Goal: Contribute content: Contribute content

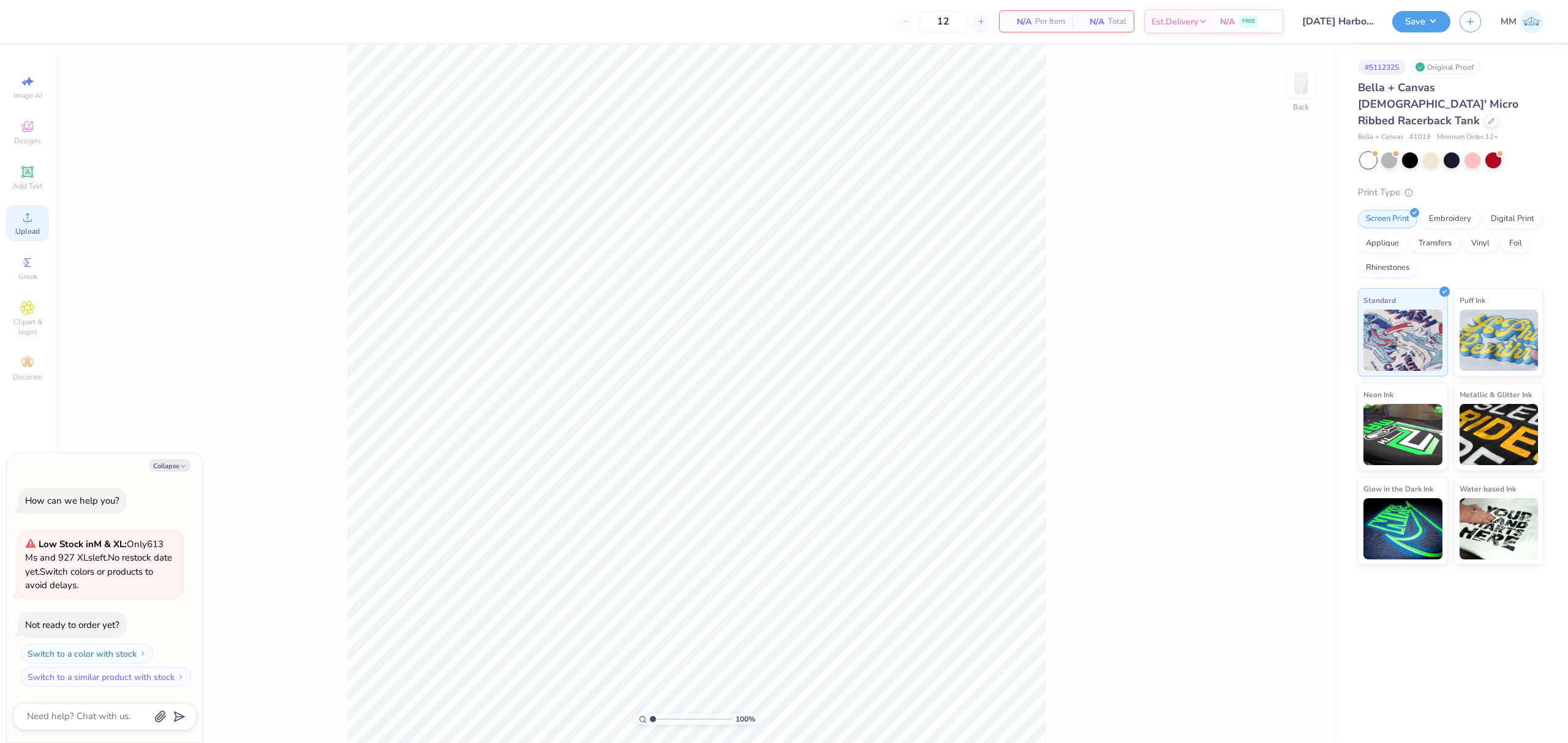
click at [24, 224] on icon at bounding box center [28, 217] width 15 height 15
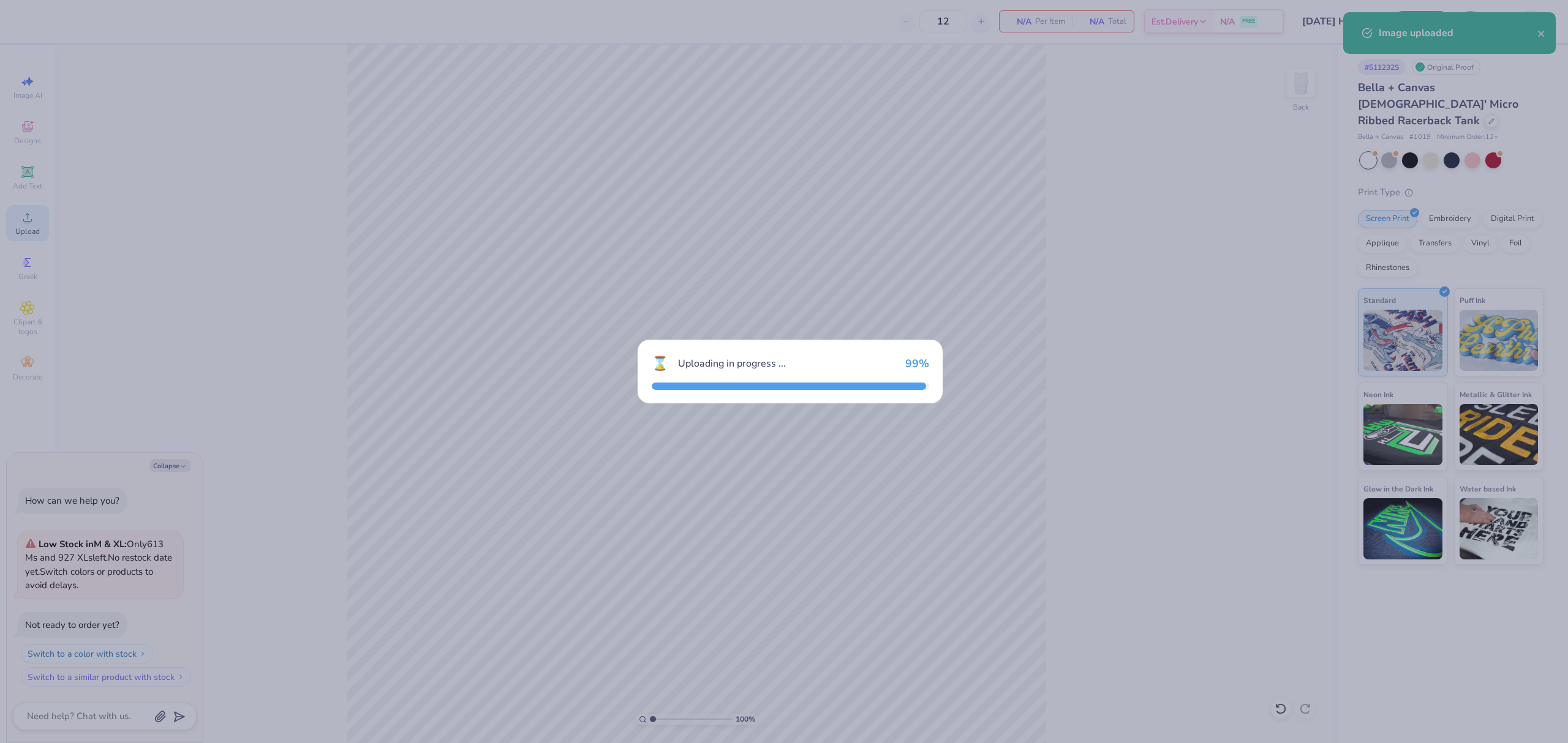
type textarea "x"
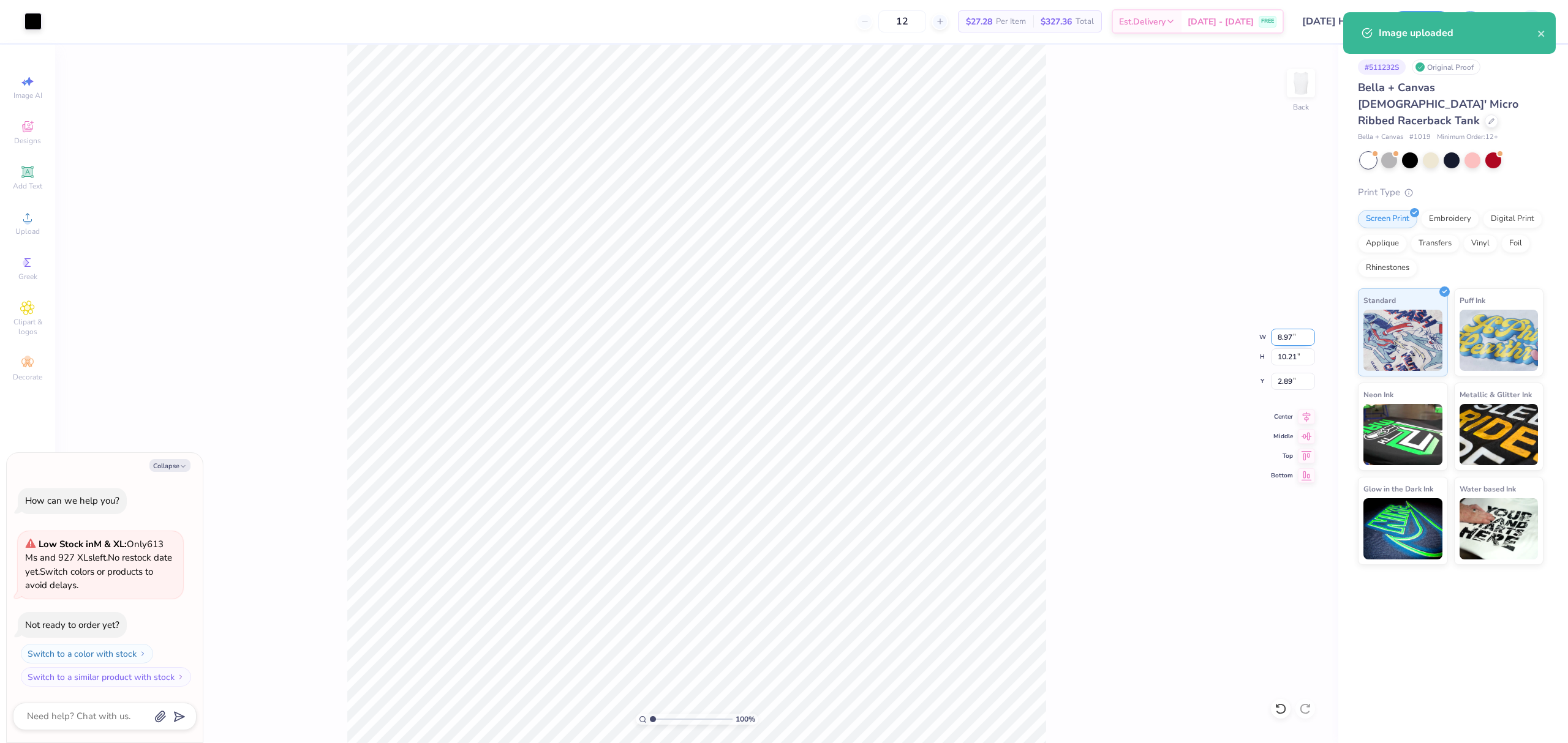
click at [1282, 335] on input "8.97" at bounding box center [1293, 337] width 44 height 17
type input "5"
type textarea "x"
type input "5.00"
type input "5.69"
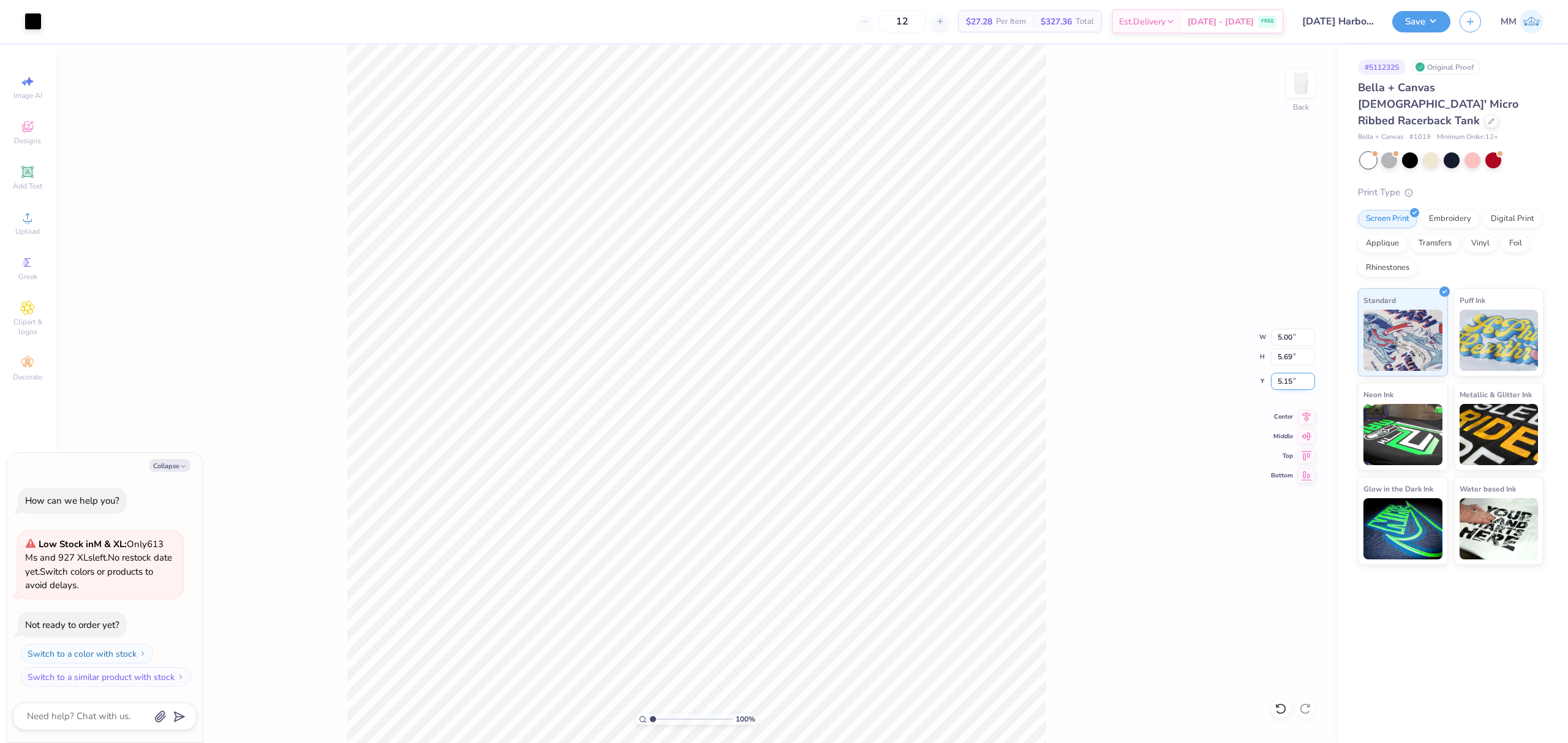
click at [1288, 384] on input "5.15" at bounding box center [1293, 382] width 44 height 17
type input "2"
type textarea "x"
type input "2.00"
click at [23, 172] on icon at bounding box center [27, 172] width 9 height 9
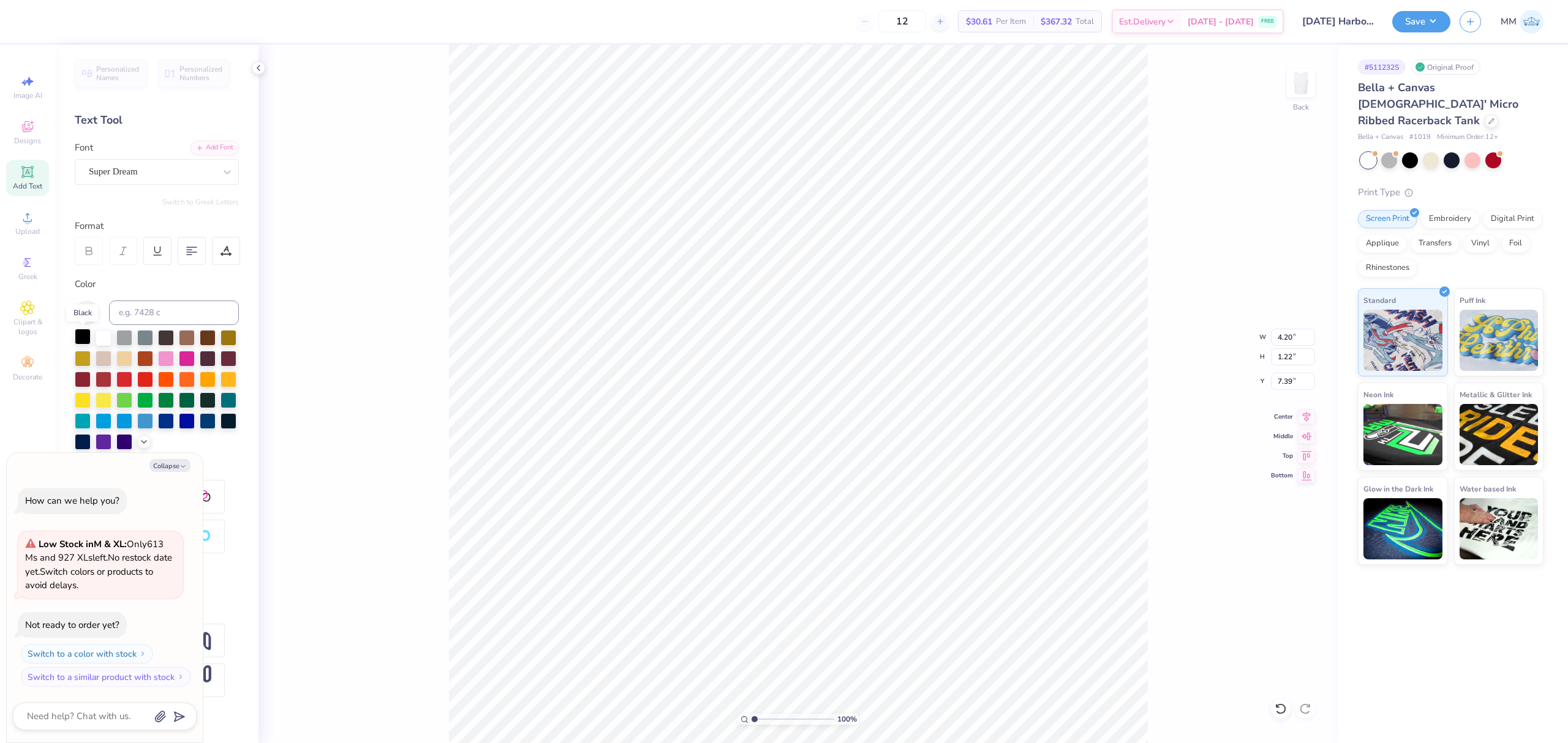
click at [82, 334] on div at bounding box center [82, 336] width 16 height 16
type textarea "x"
type input "8.70"
type textarea "x"
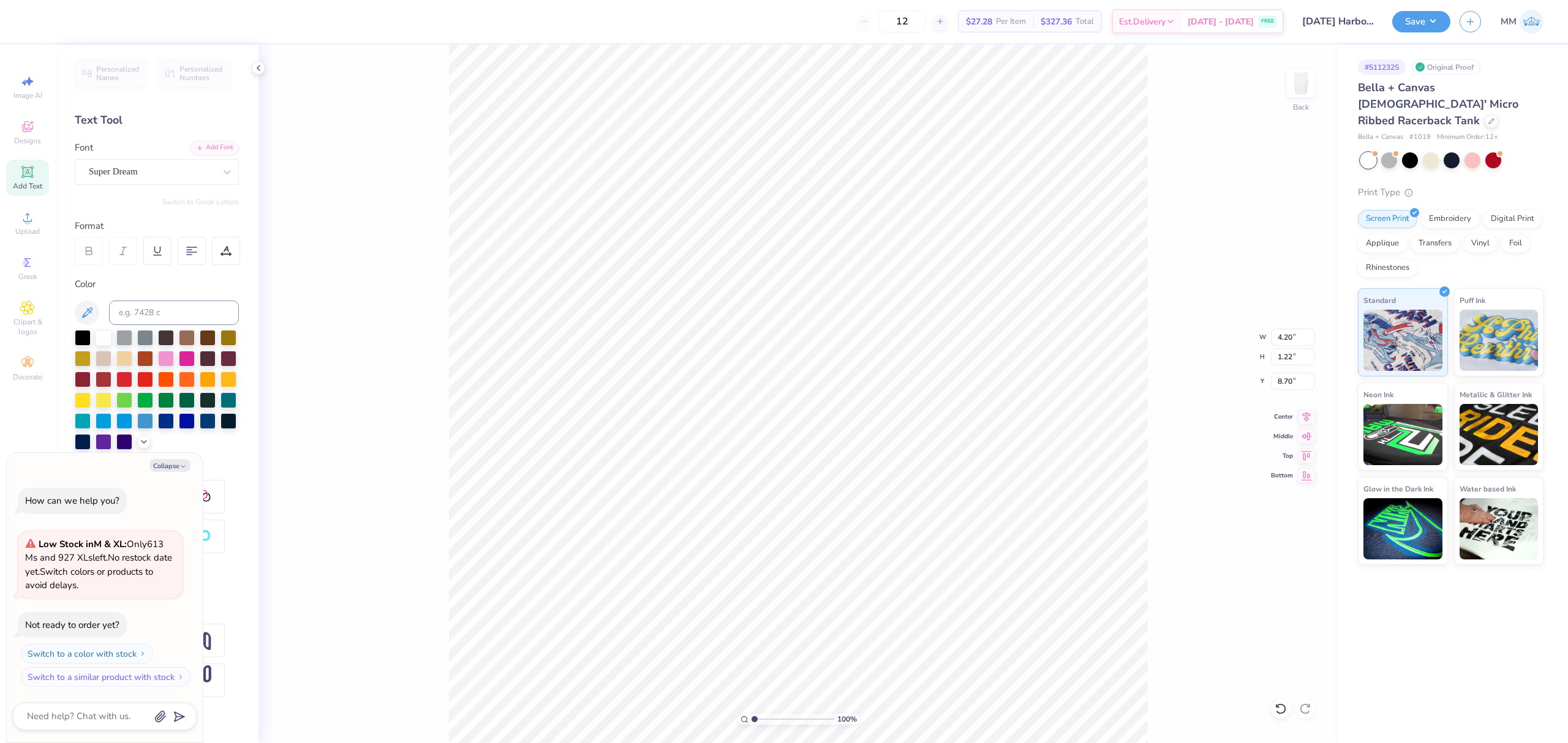
type textarea "wow"
type textarea "x"
type textarea "wow"
click at [209, 153] on div "Add Font" at bounding box center [215, 147] width 49 height 14
type textarea "x"
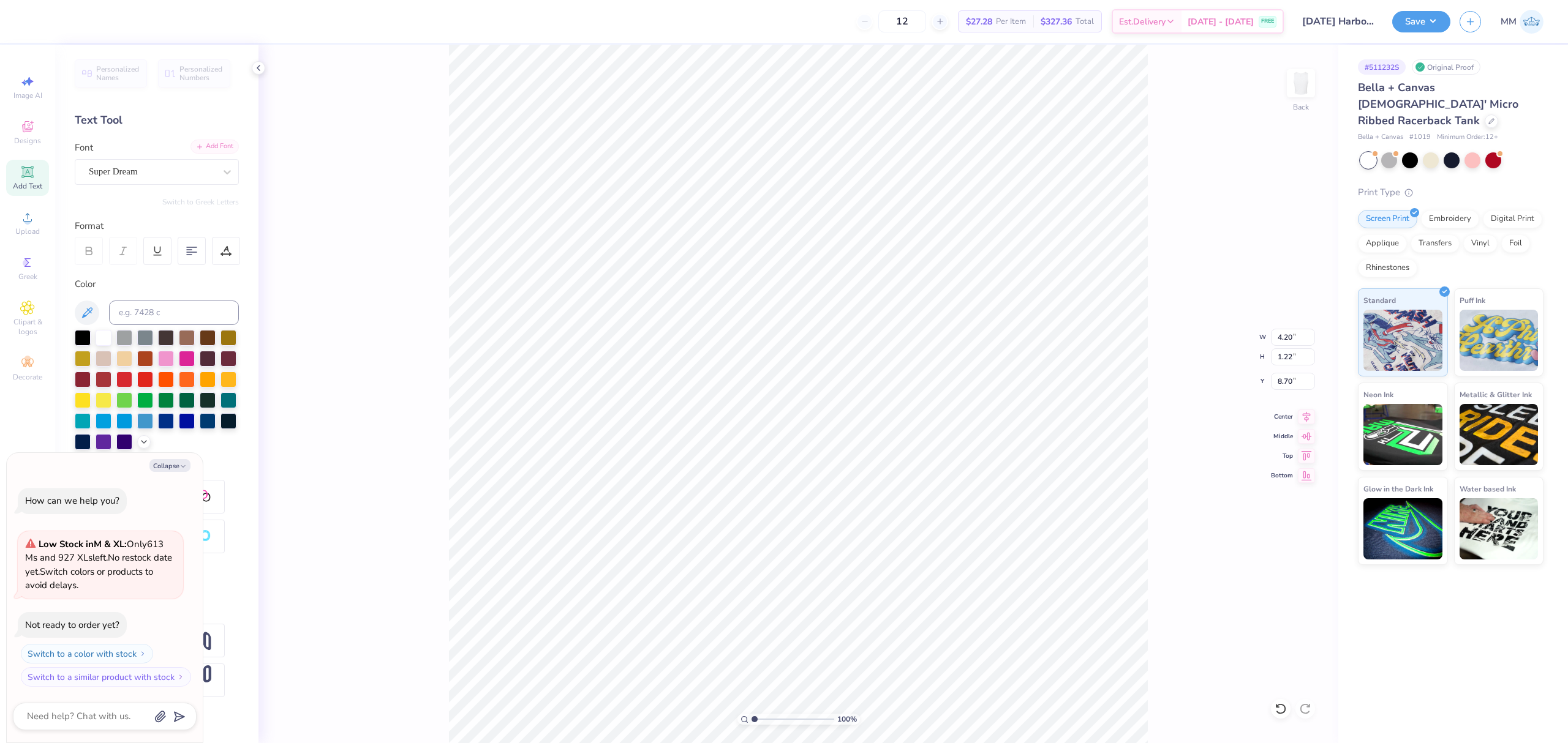
type input "3.47"
type input "0.97"
type input "8.82"
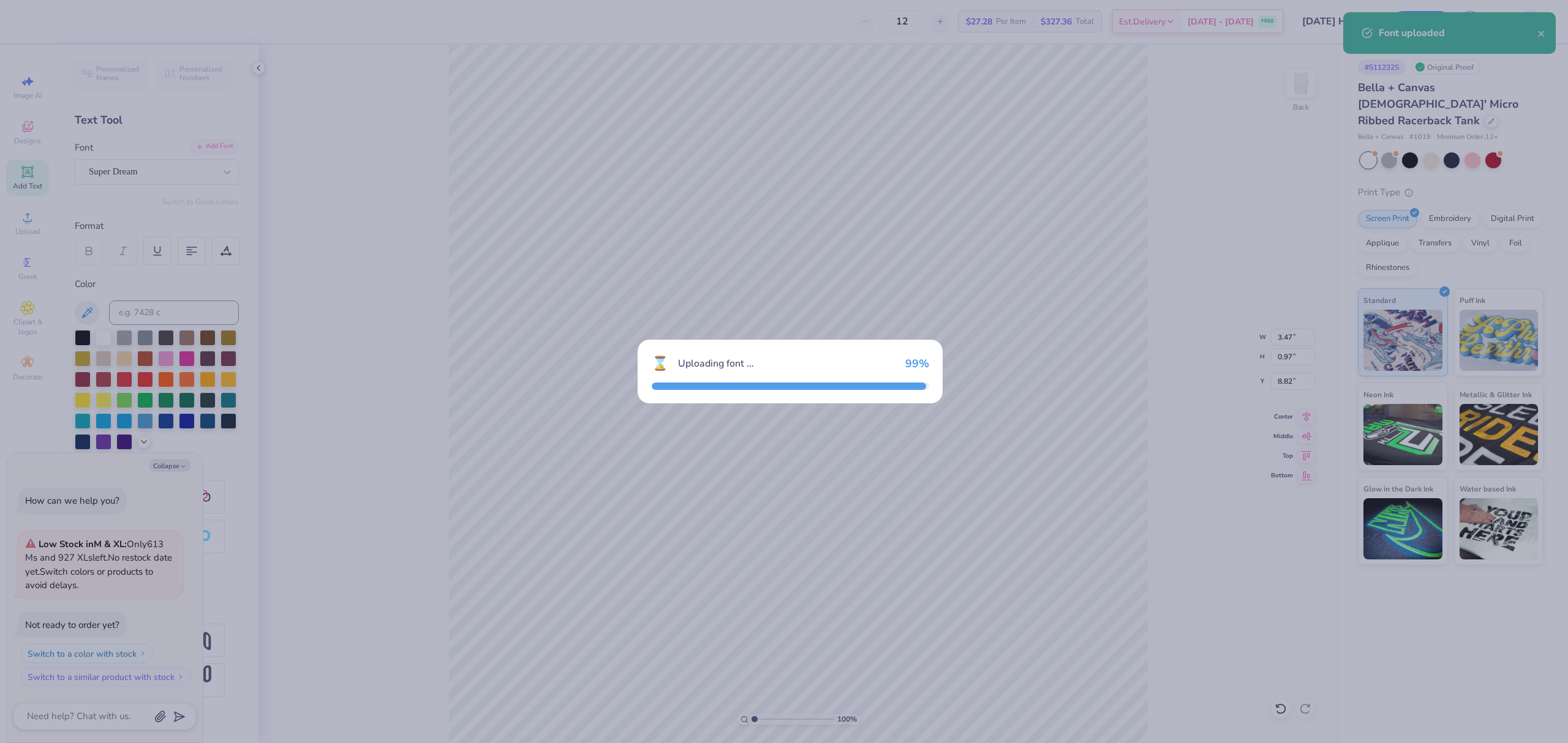
type textarea "x"
type input "3.63"
type input "1.35"
type input "8.63"
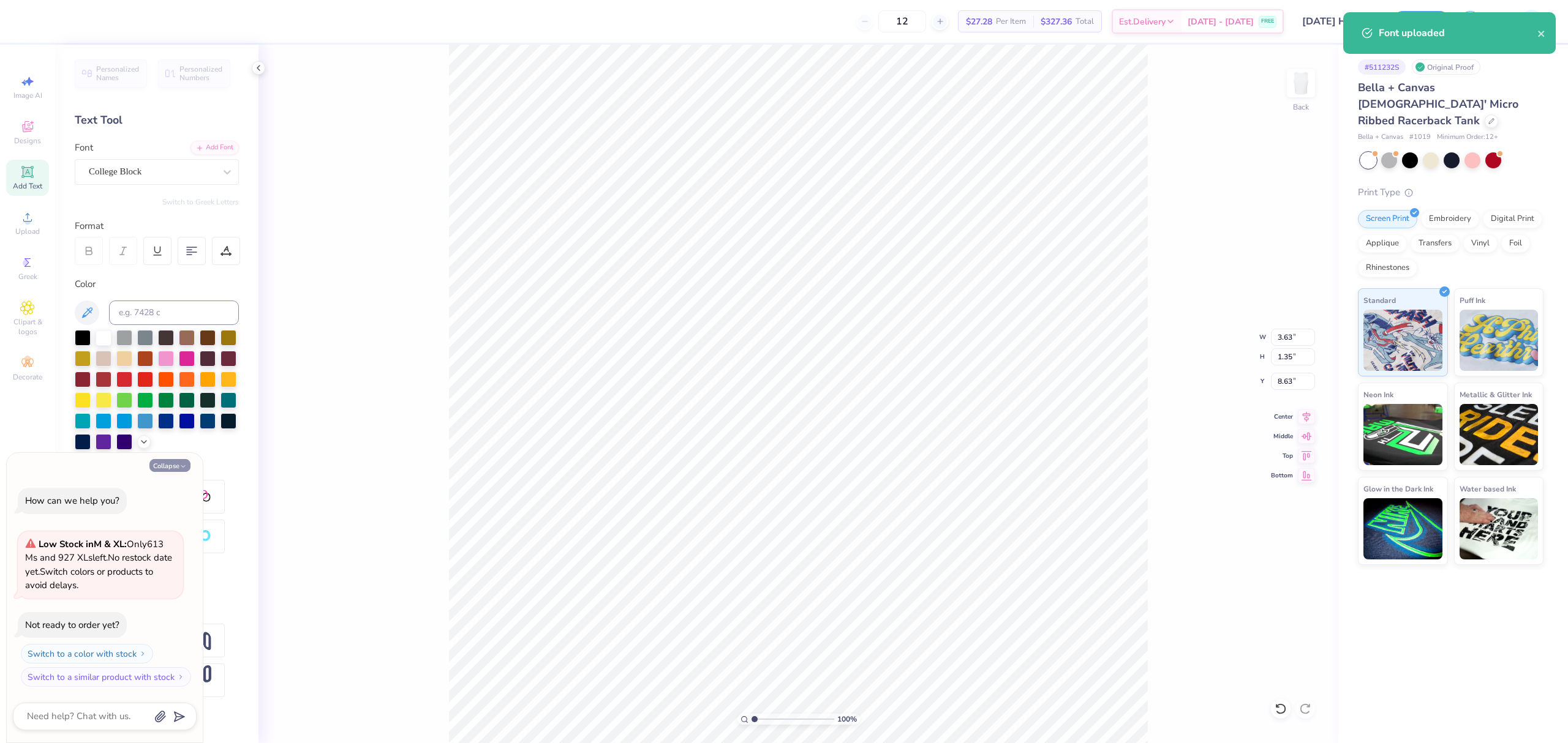
click at [172, 467] on button "Collapse" at bounding box center [170, 466] width 41 height 13
type textarea "x"
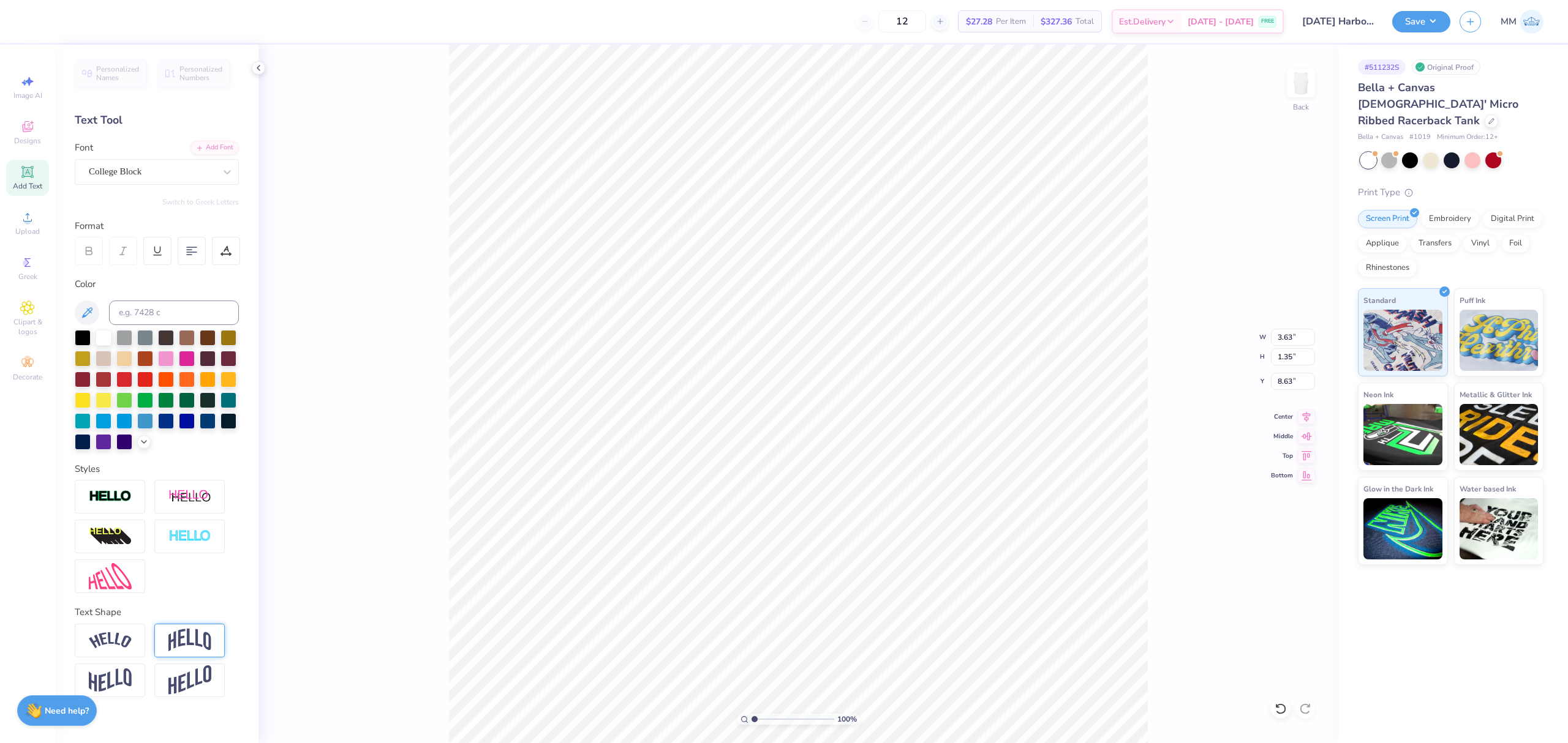
click at [168, 635] on img at bounding box center [190, 640] width 43 height 23
type input "1.85"
type input "8.38"
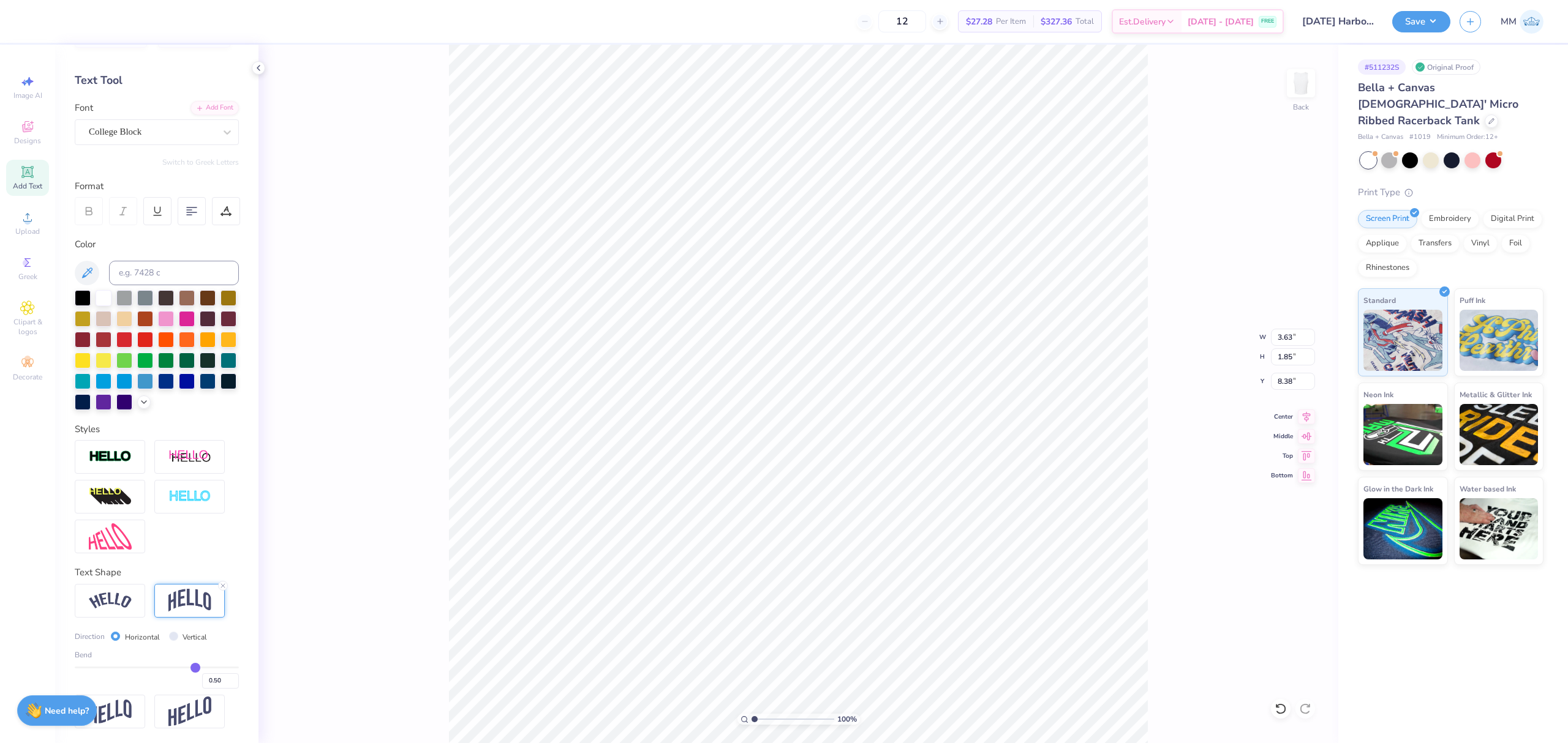
drag, startPoint x: 118, startPoint y: 665, endPoint x: 113, endPoint y: 670, distance: 7.1
click at [113, 669] on div "Bend 0.50" at bounding box center [157, 669] width 164 height 39
click at [123, 666] on div "Bend 0.50" at bounding box center [157, 669] width 164 height 39
click at [129, 665] on div "Bend 0.50" at bounding box center [157, 669] width 164 height 39
type input "-0.32"
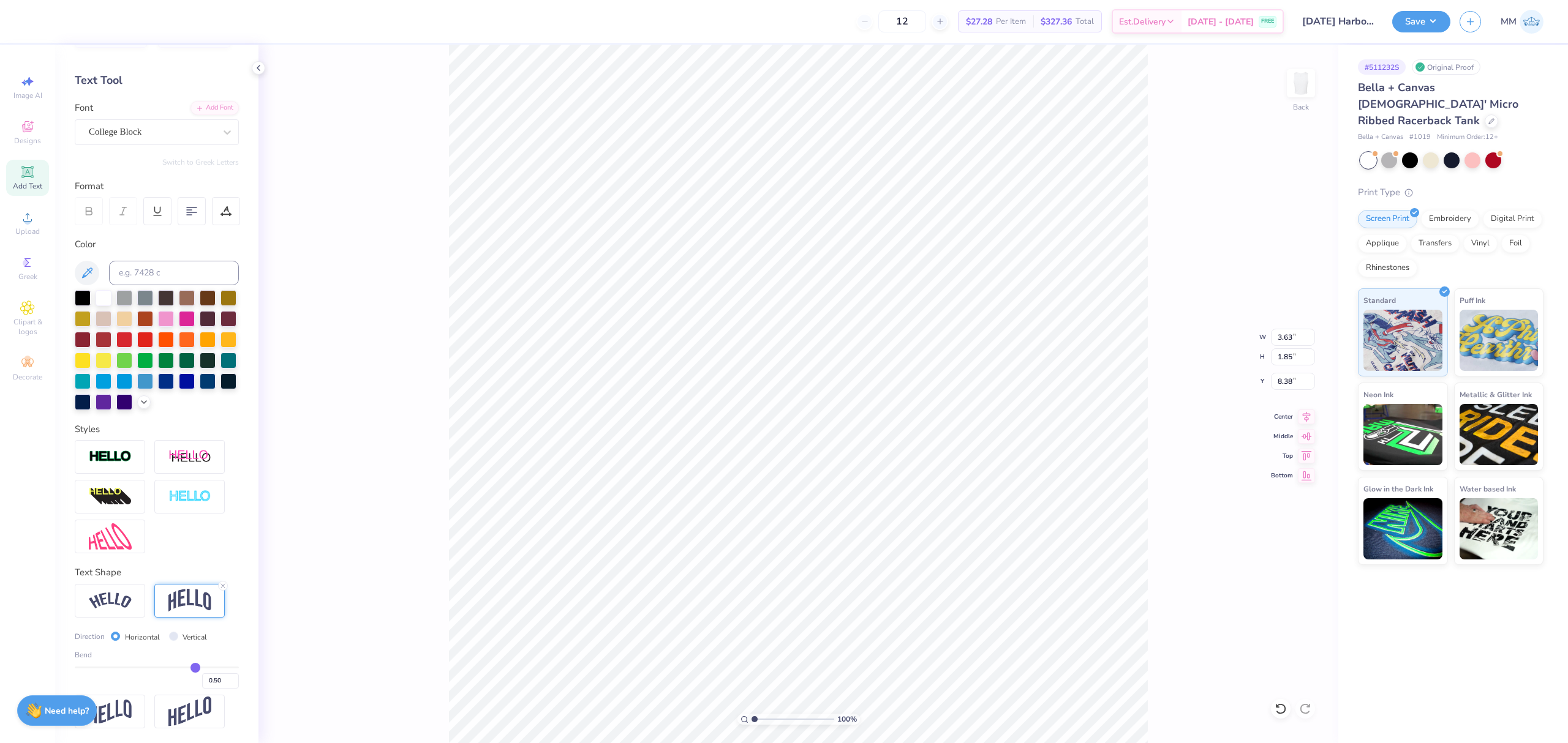
type input "-0.32"
click at [128, 667] on input "range" at bounding box center [157, 667] width 164 height 2
type input "1.82"
type input "8.40"
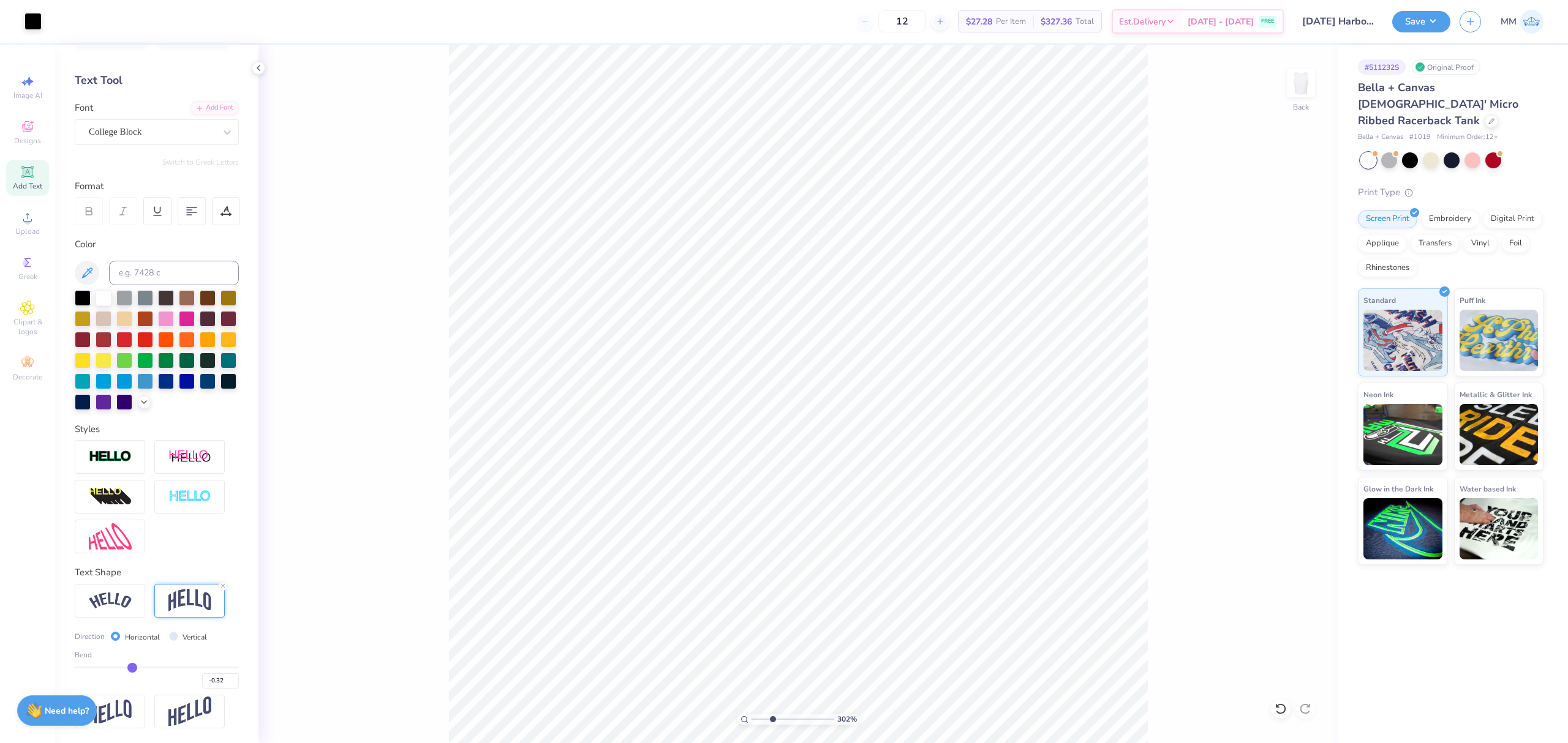
drag, startPoint x: 762, startPoint y: 722, endPoint x: 772, endPoint y: 725, distance: 10.4
type input "3.22"
click at [772, 725] on input "range" at bounding box center [793, 720] width 83 height 11
type input "1.14"
type input "0.57"
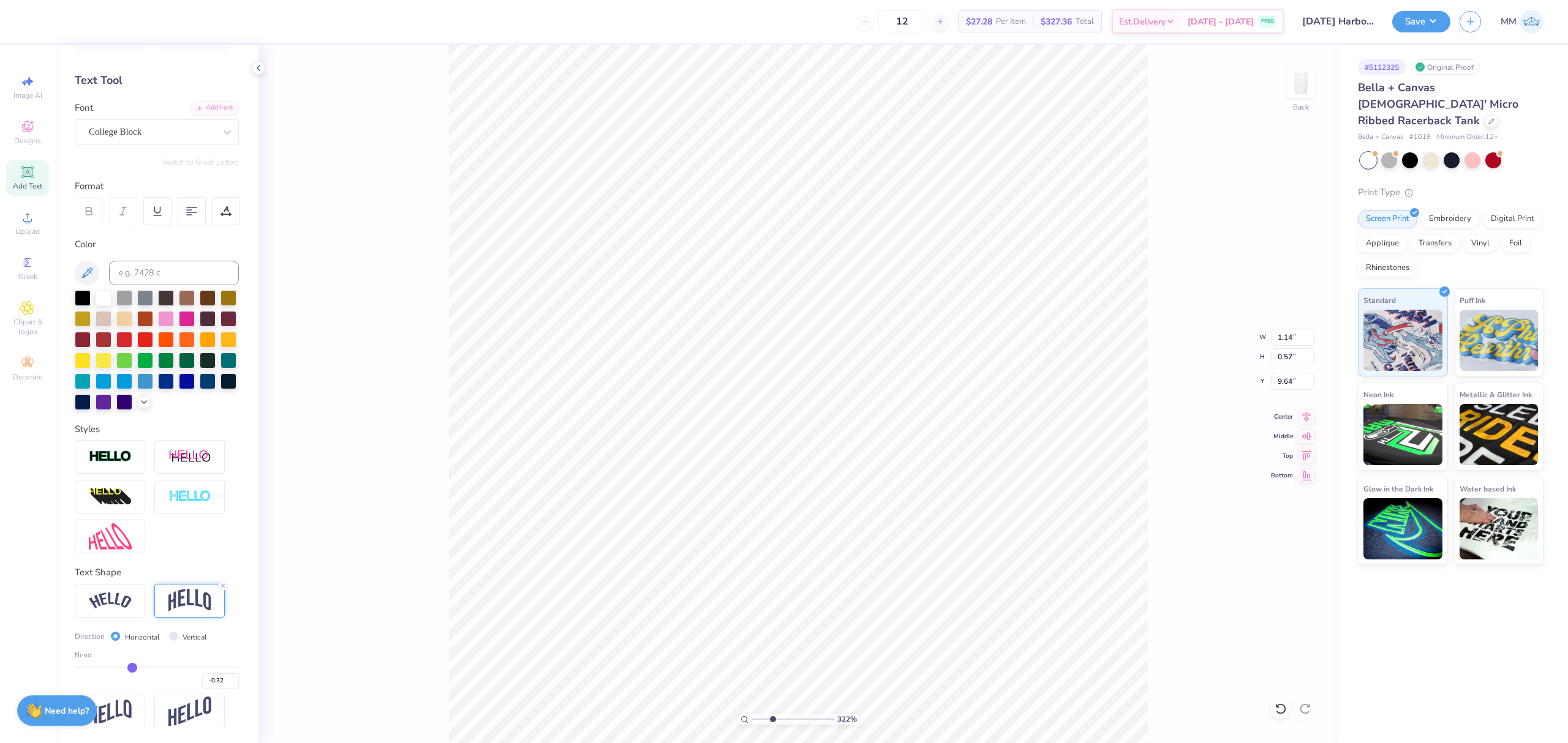
type input "4.74"
drag, startPoint x: 777, startPoint y: 722, endPoint x: 790, endPoint y: 722, distance: 13.0
type input "5.41"
click at [790, 722] on input "range" at bounding box center [793, 720] width 83 height 11
type input "5.00"
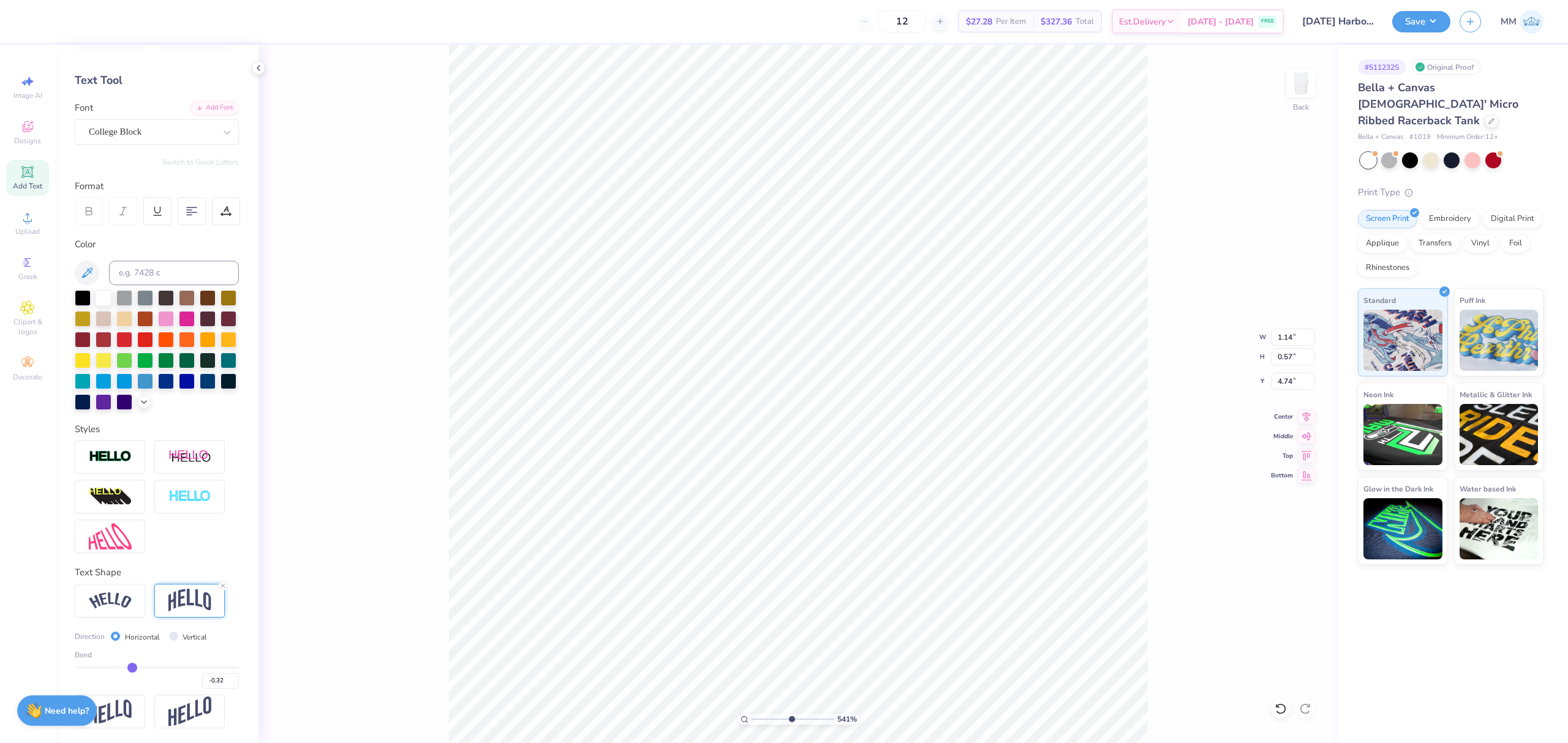
type input "5.69"
type input "2.00"
type input "1.14"
type input "0.57"
type input "4.74"
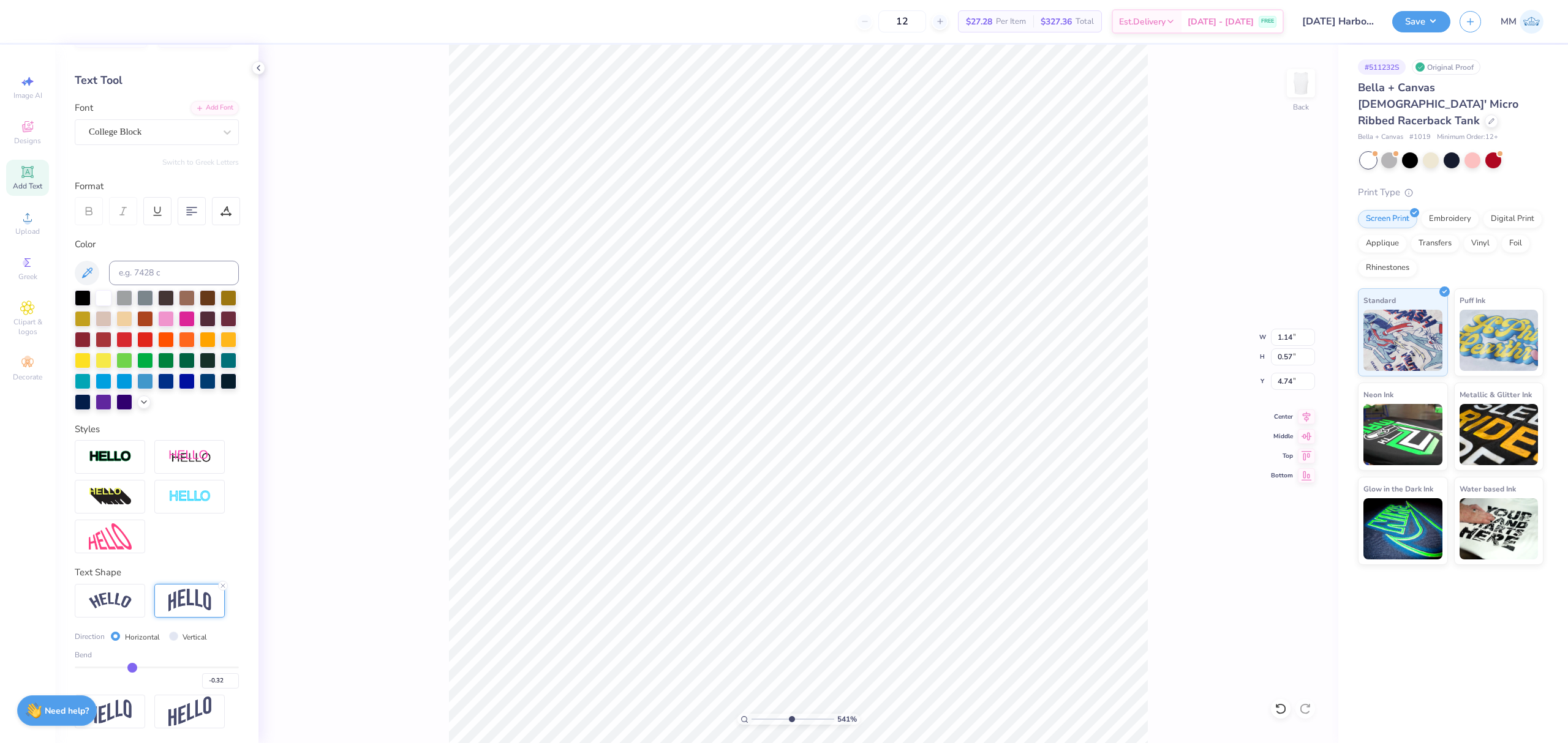
type input "0.86"
type input "0.43"
type input "4.75"
type input "-0.3"
type input "-0.30"
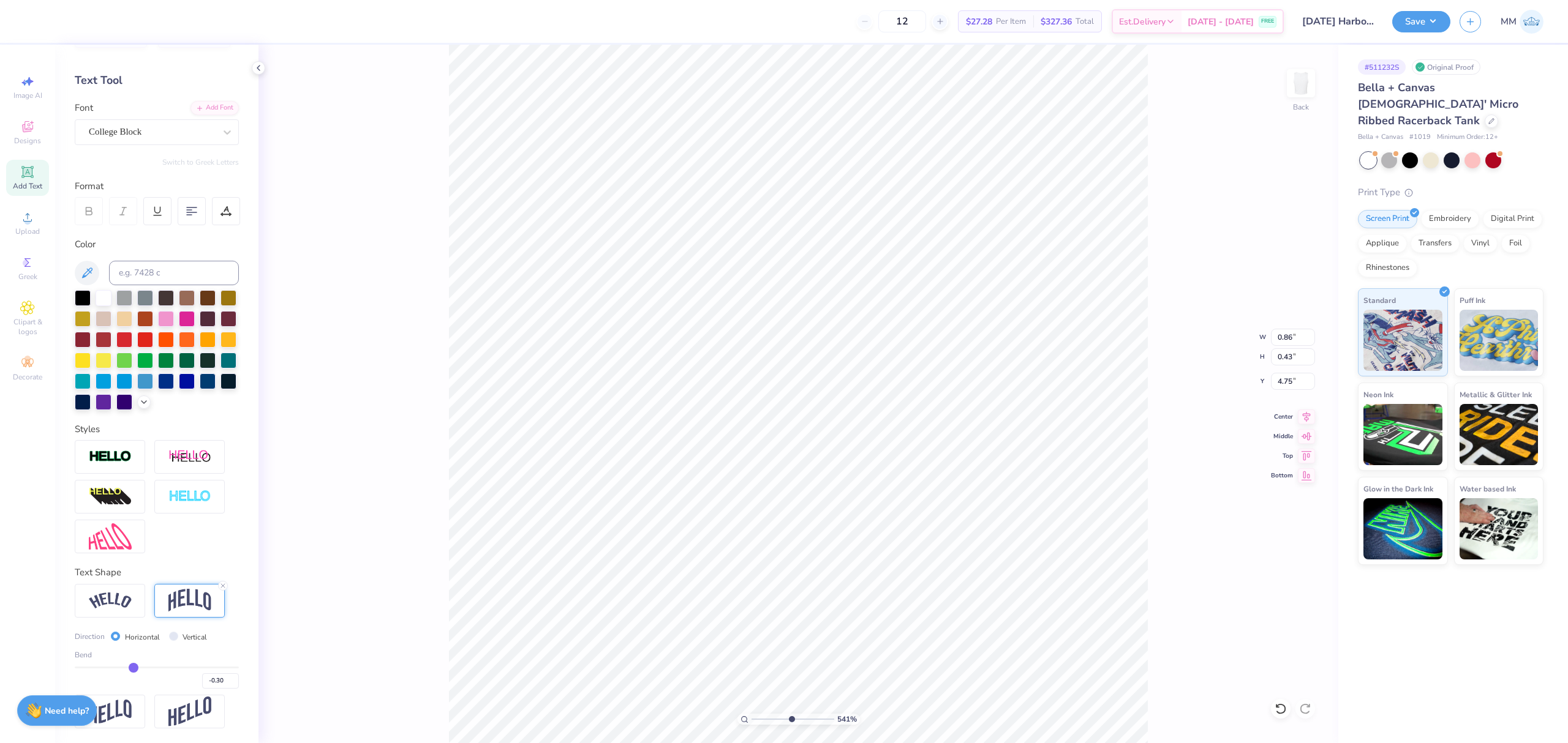
type input "-0.29"
click at [130, 666] on input "range" at bounding box center [157, 667] width 164 height 2
type input "0.42"
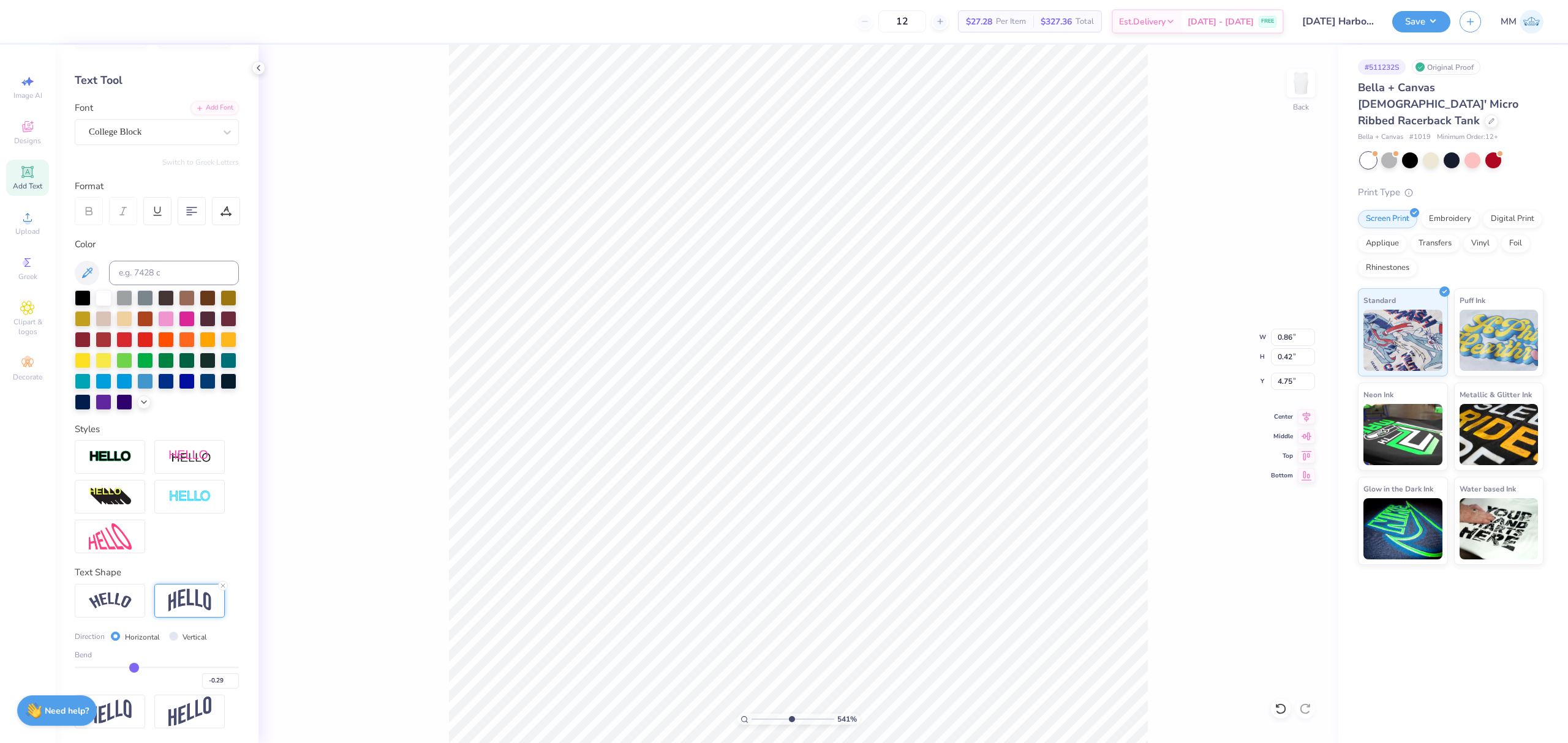
type input "-0.28"
type input "-0.27"
type input "-0.26"
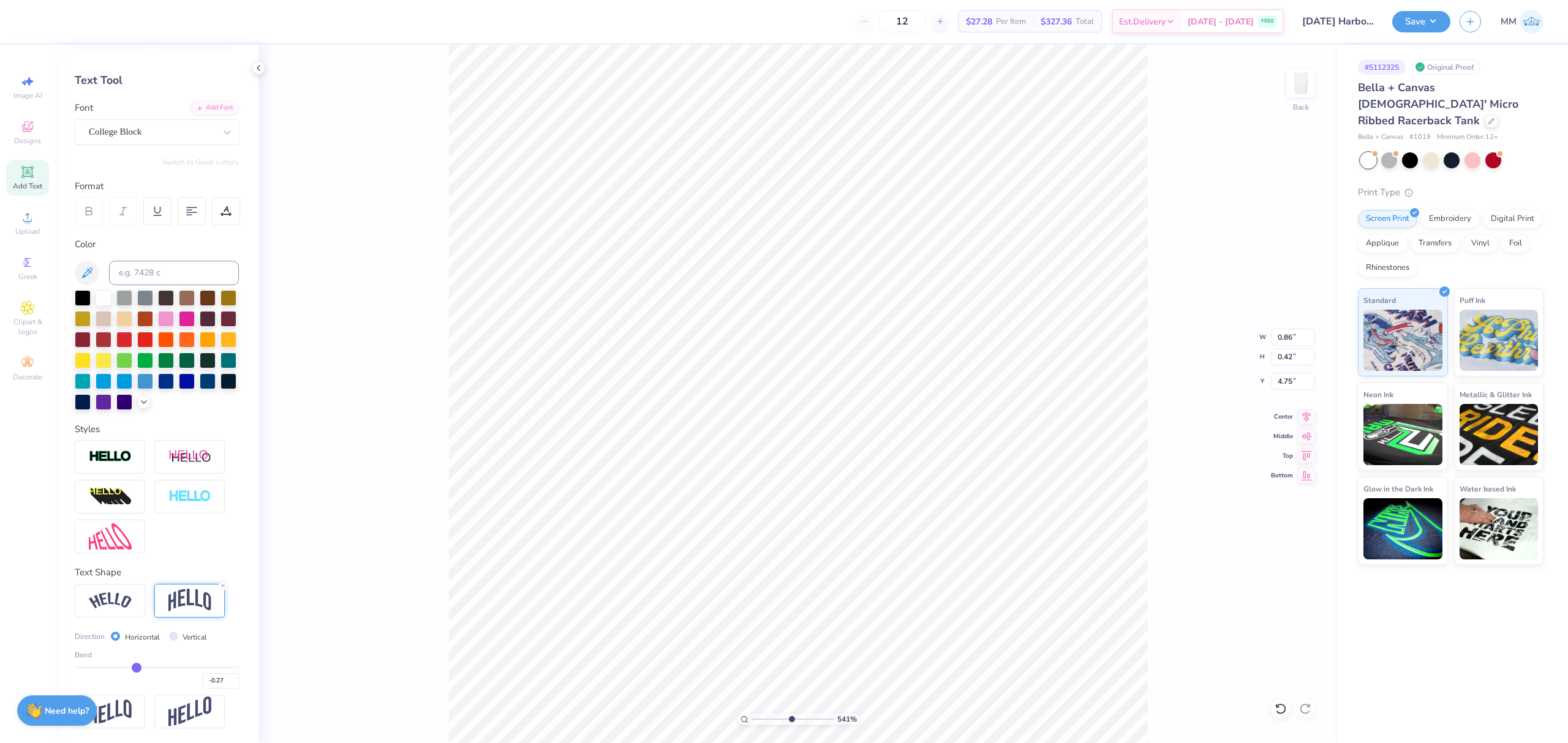
type input "-0.26"
type input "-0.25"
type input "-0.24"
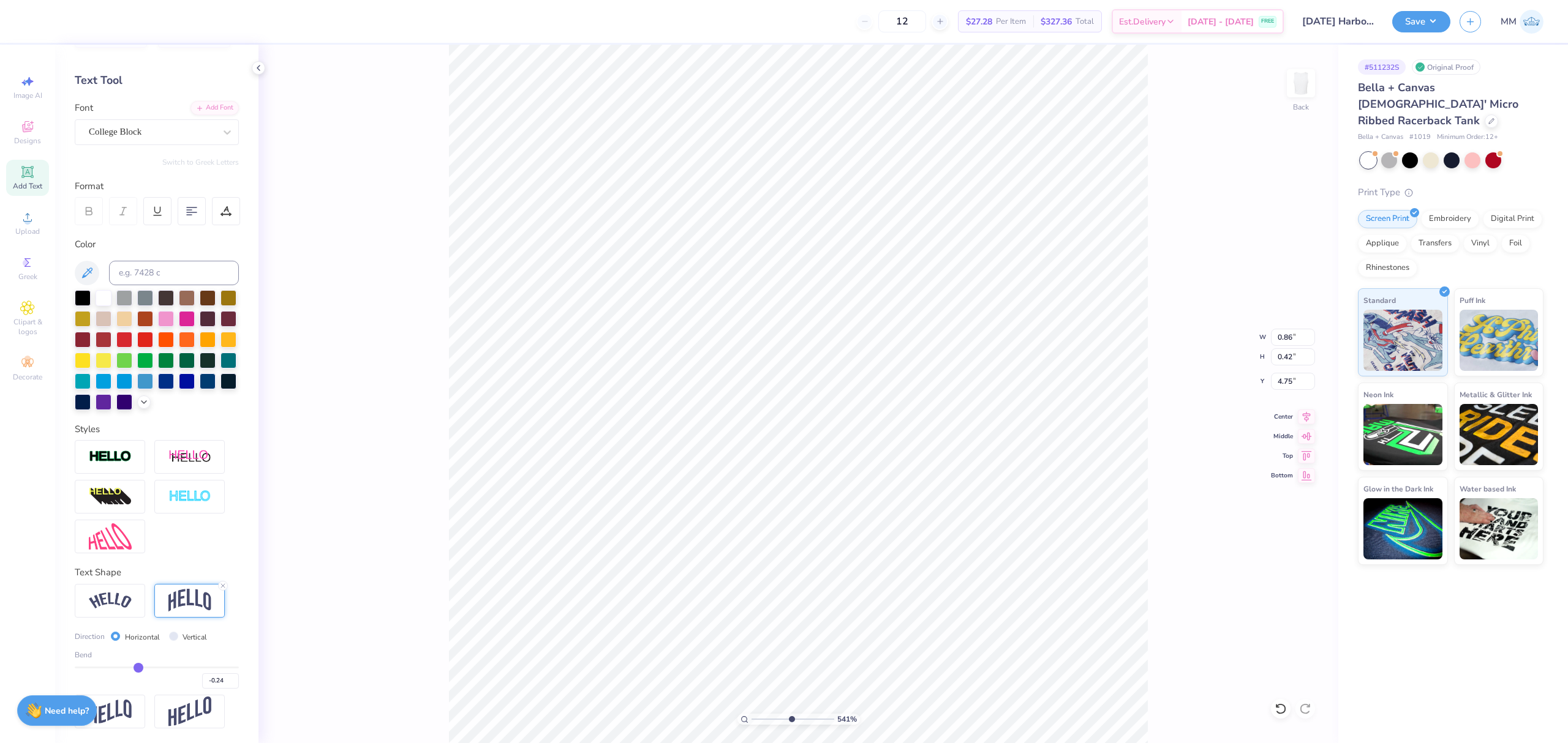
type input "-0.22"
type input "-0.21"
type input "-0.2"
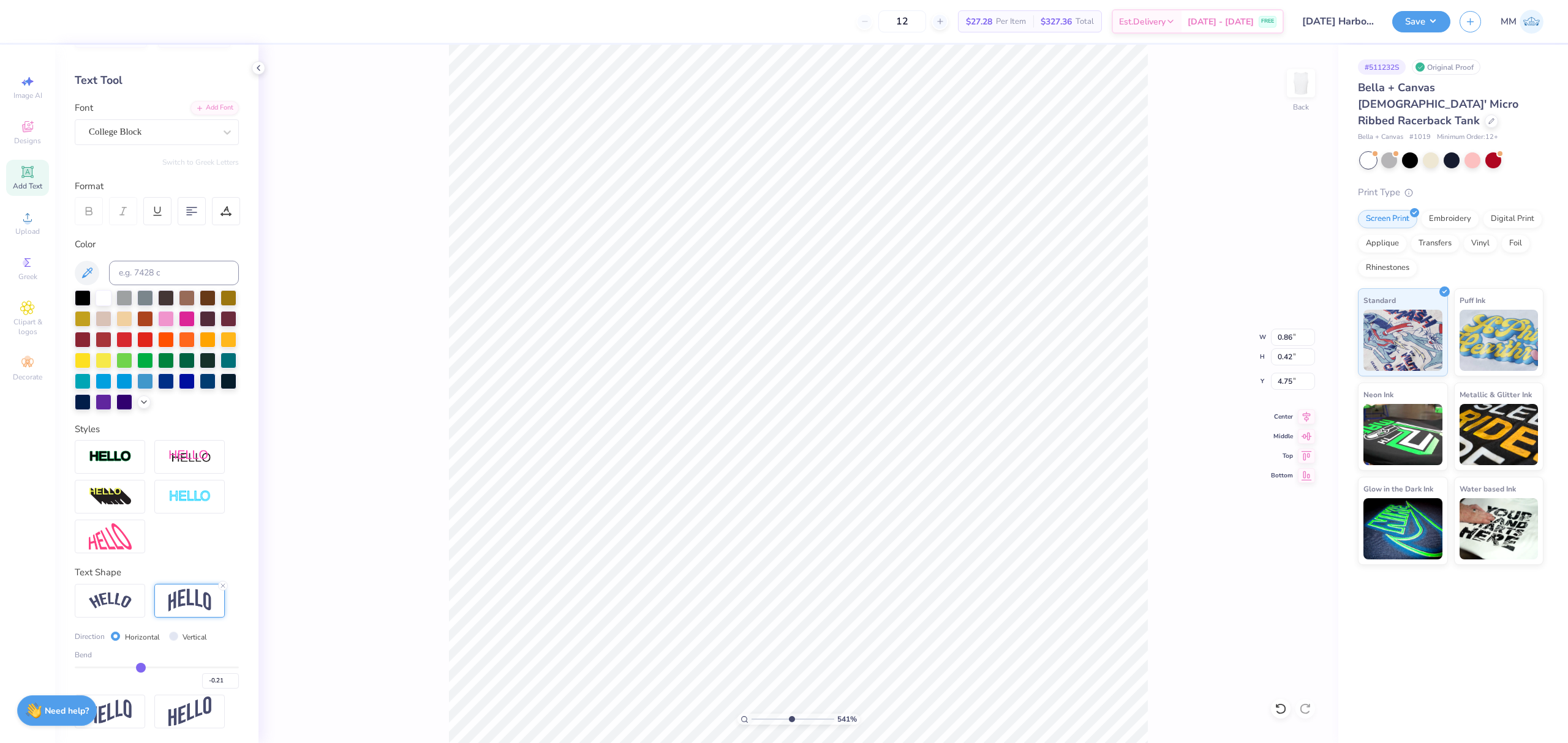
type input "-0.20"
type input "-0.19"
type input "-0.18"
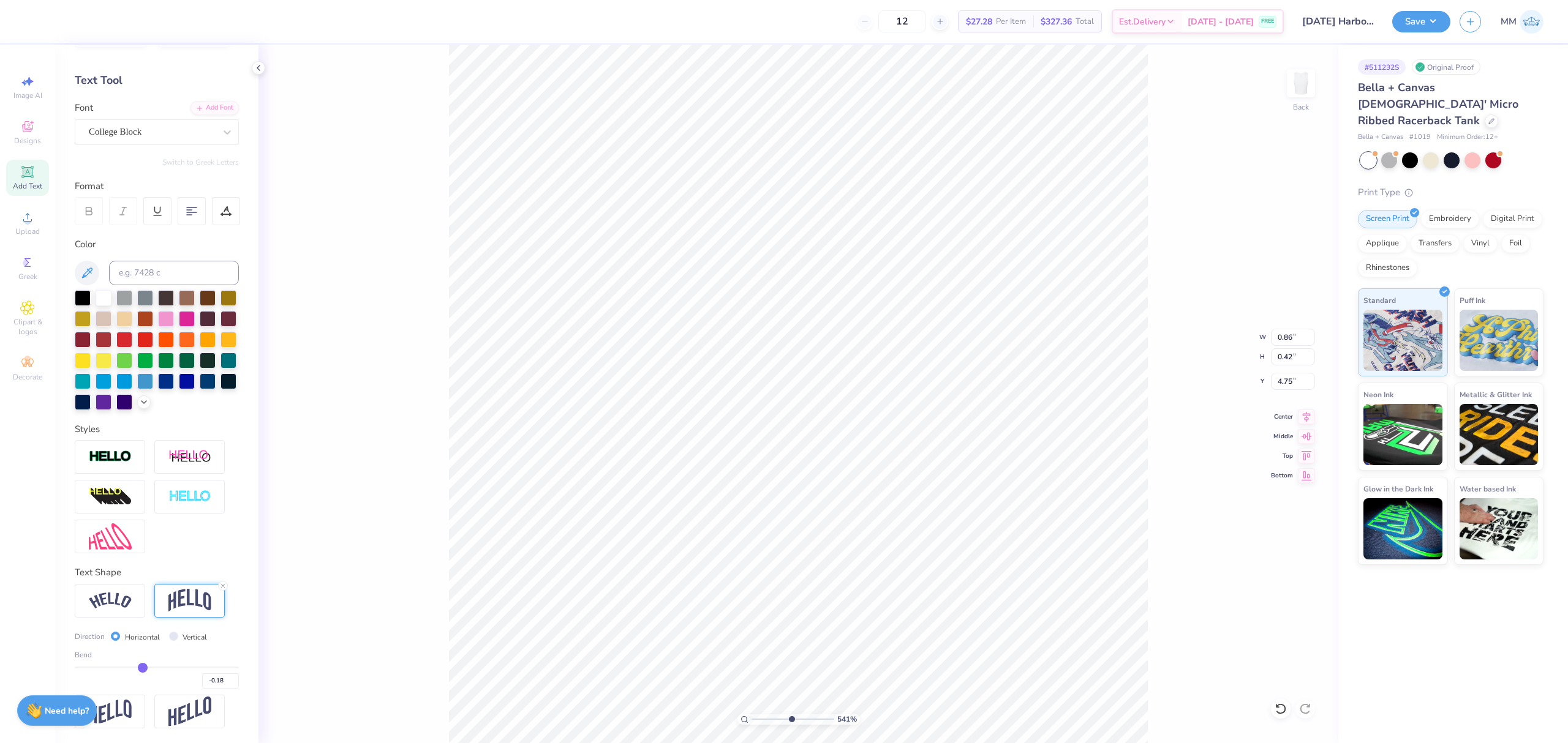
type input "-0.17"
drag, startPoint x: 130, startPoint y: 666, endPoint x: 138, endPoint y: 666, distance: 8.0
type input "-0.17"
click at [138, 666] on input "range" at bounding box center [157, 667] width 164 height 2
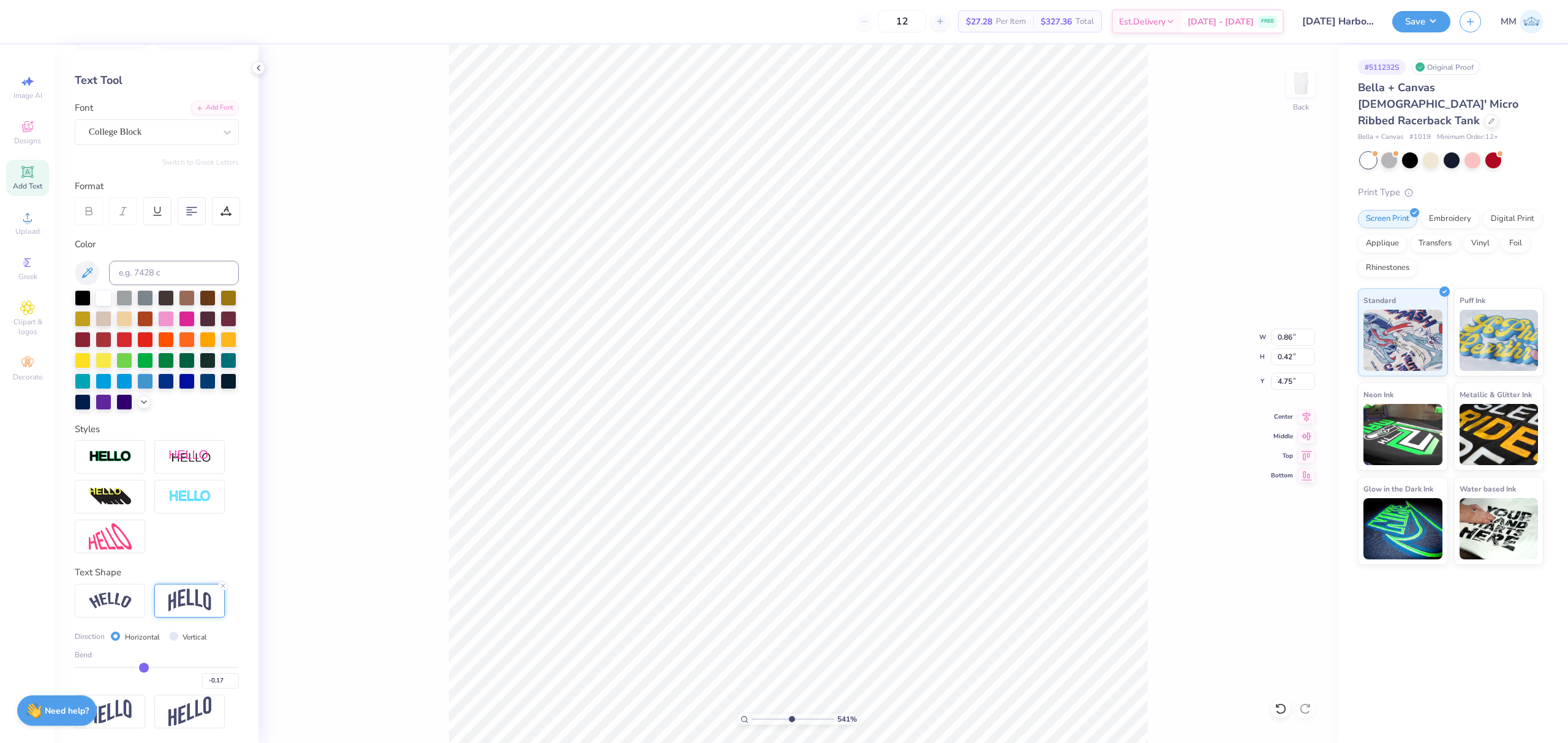
type input "0.38"
type input "4.77"
type input "-0.19"
type input "-0.18"
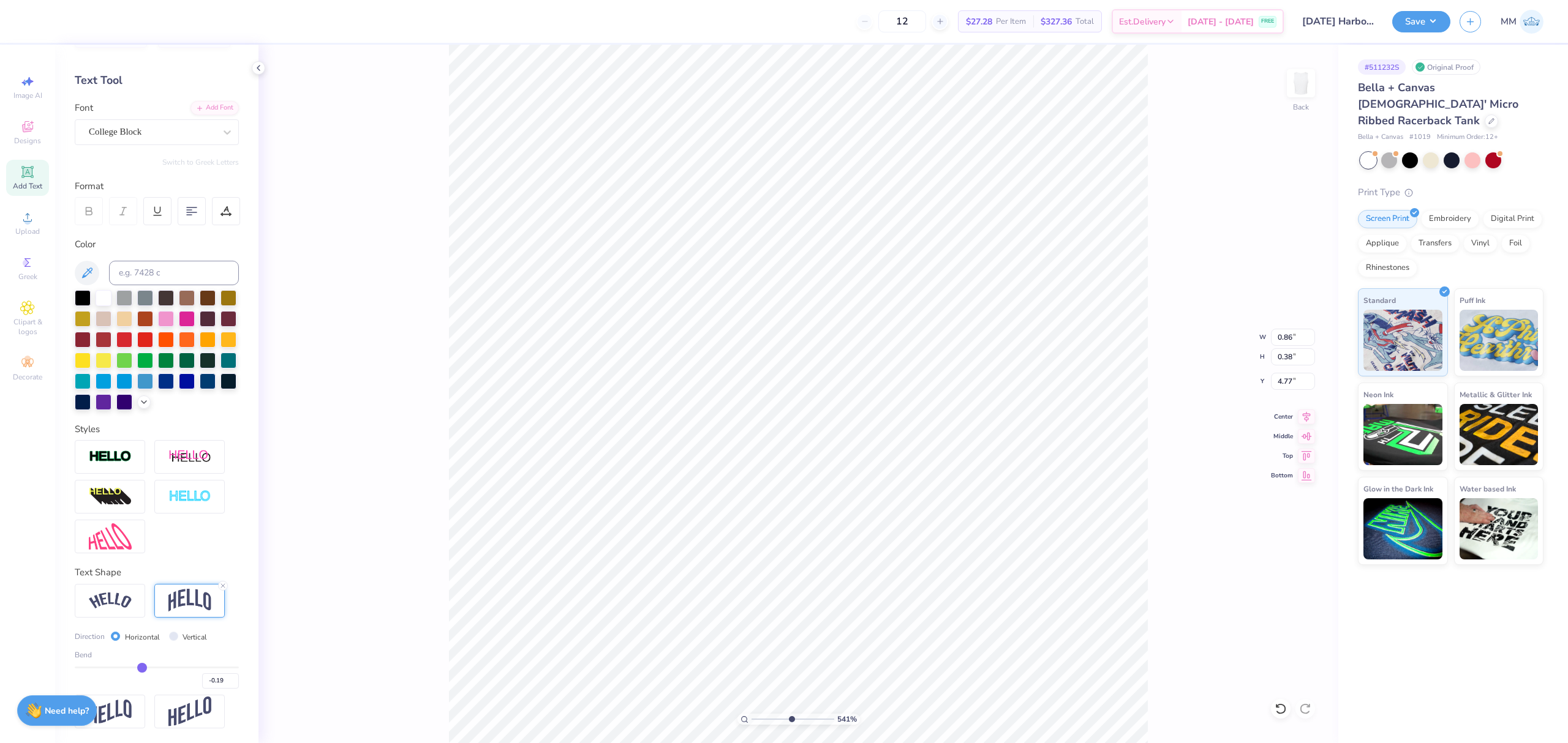
type input "-0.18"
type input "-0.16"
type input "-0.14"
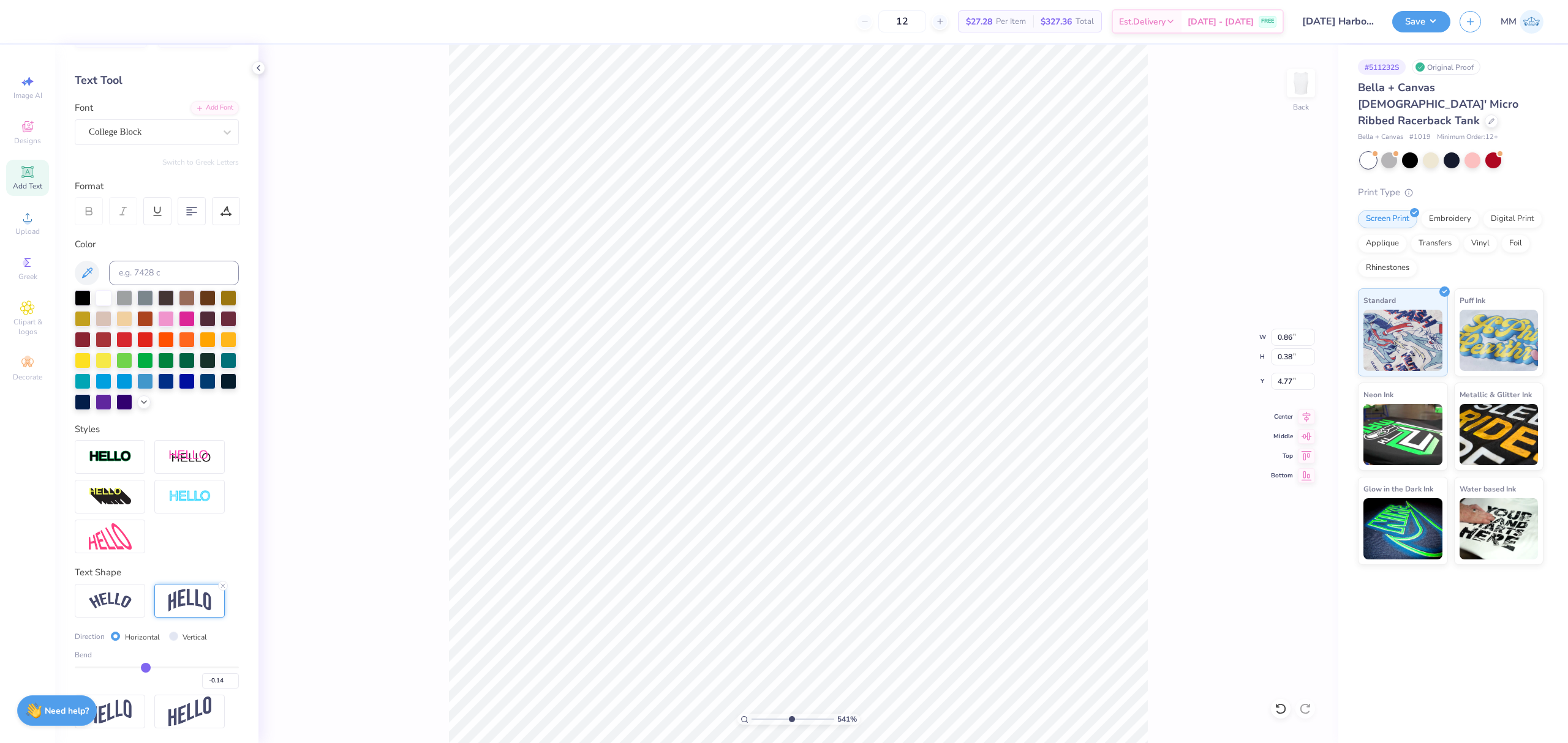
type input "-0.13"
type input "-0.12"
drag, startPoint x: 136, startPoint y: 666, endPoint x: 142, endPoint y: 670, distance: 7.2
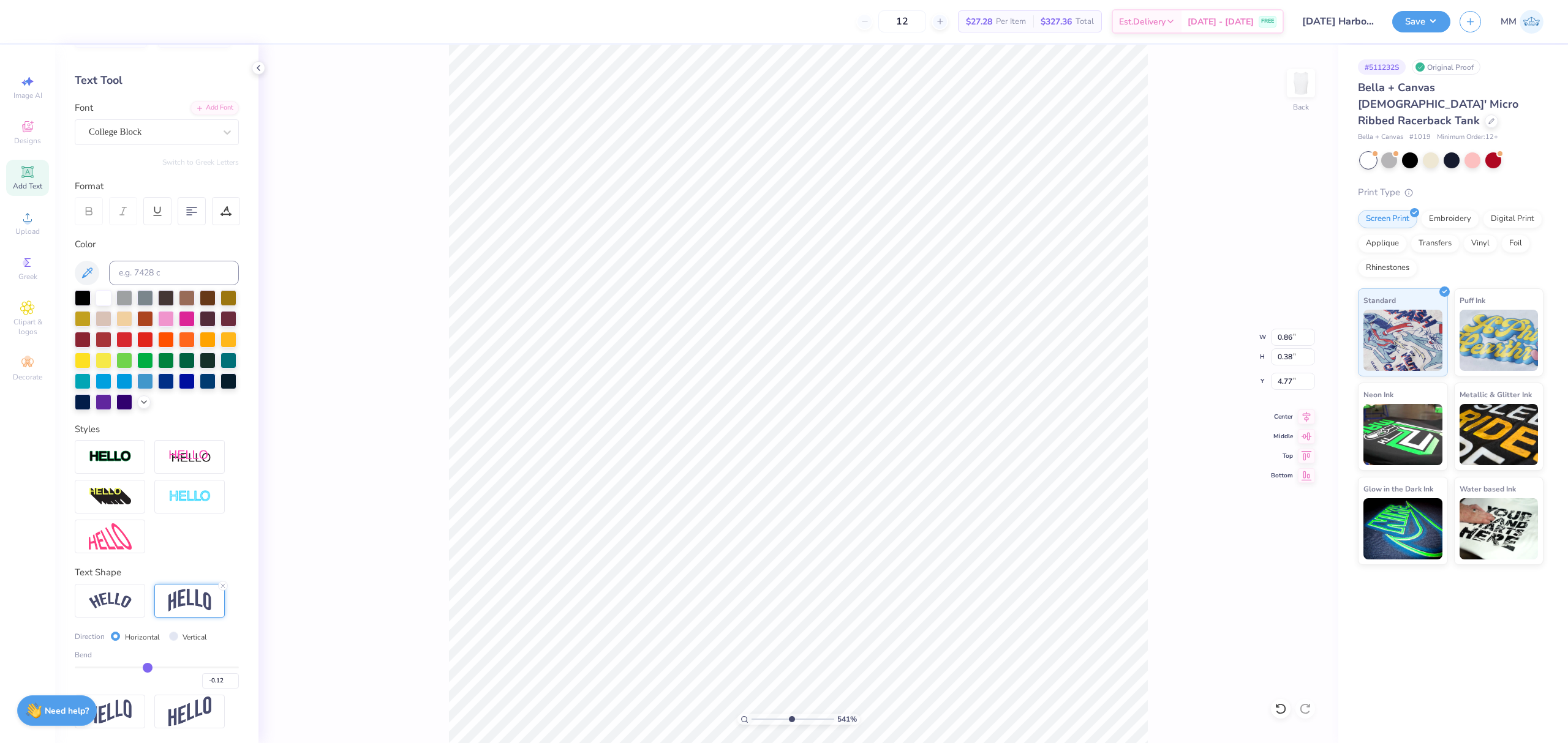
type input "-0.12"
click at [142, 668] on input "range" at bounding box center [157, 667] width 164 height 2
type input "0.36"
type input "4.81"
type input "-0.09"
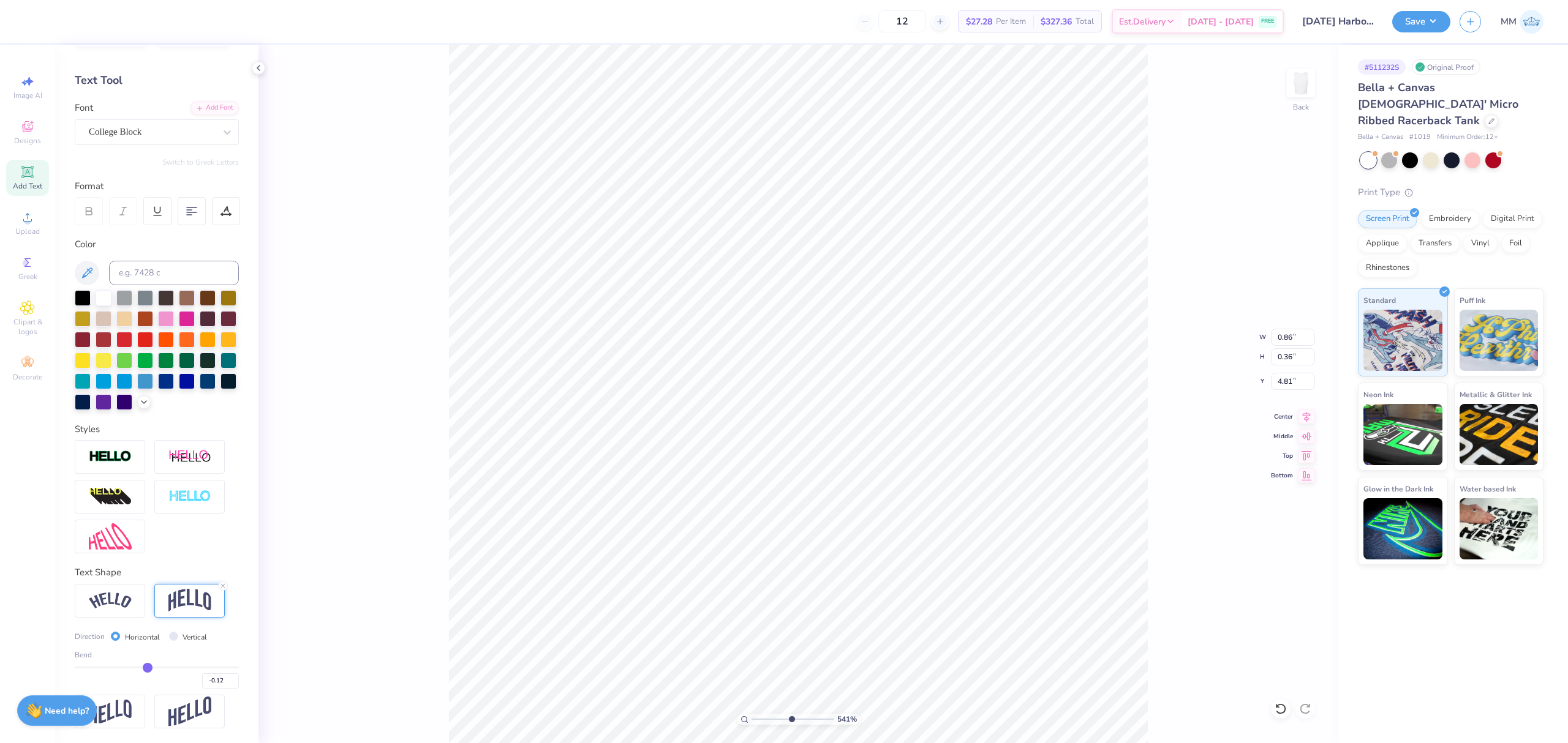
type input "-0.09"
type input "-0.1"
type input "-0.10"
type input "-0.11"
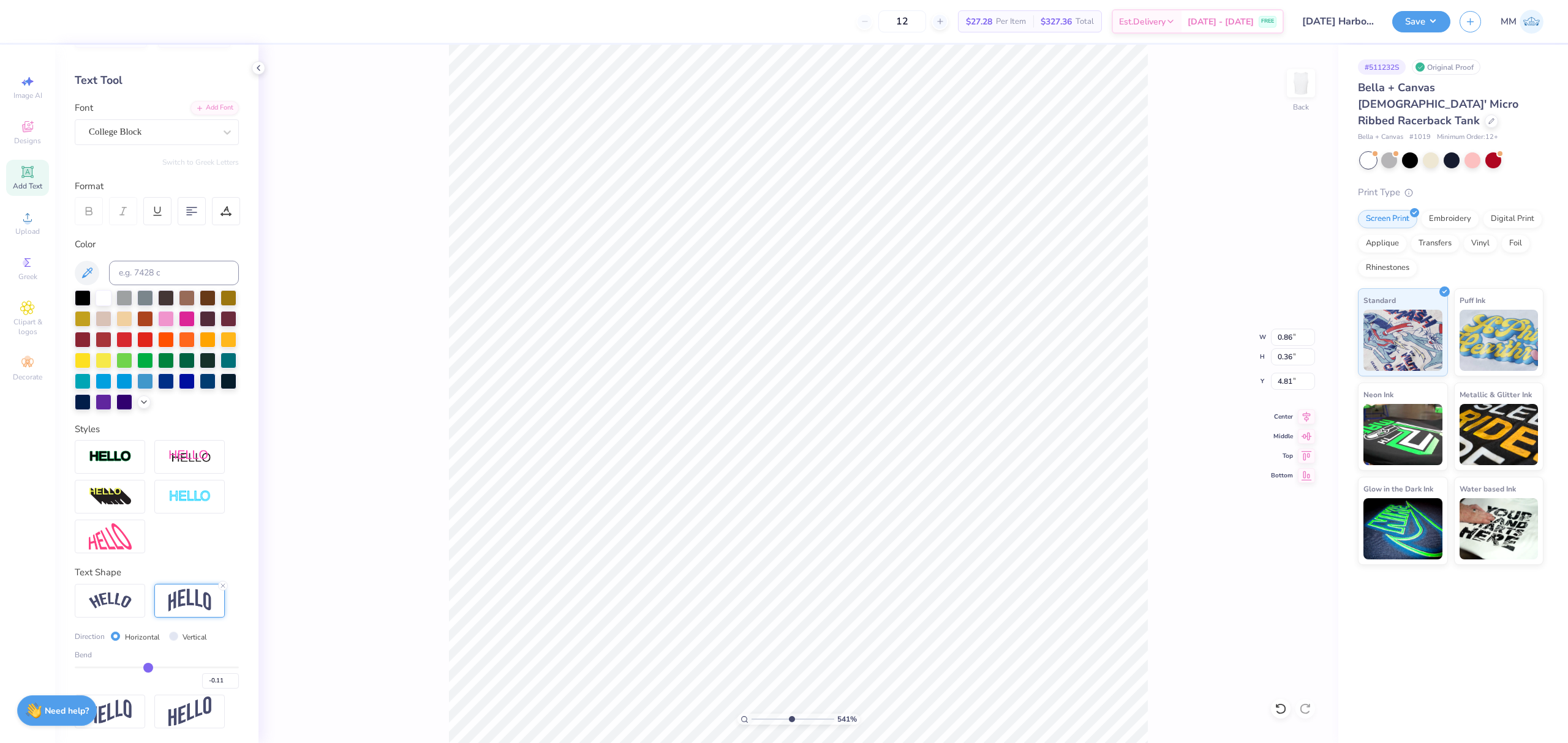
type input "-0.12"
click at [142, 667] on input "range" at bounding box center [157, 667] width 164 height 2
type input "-0.11"
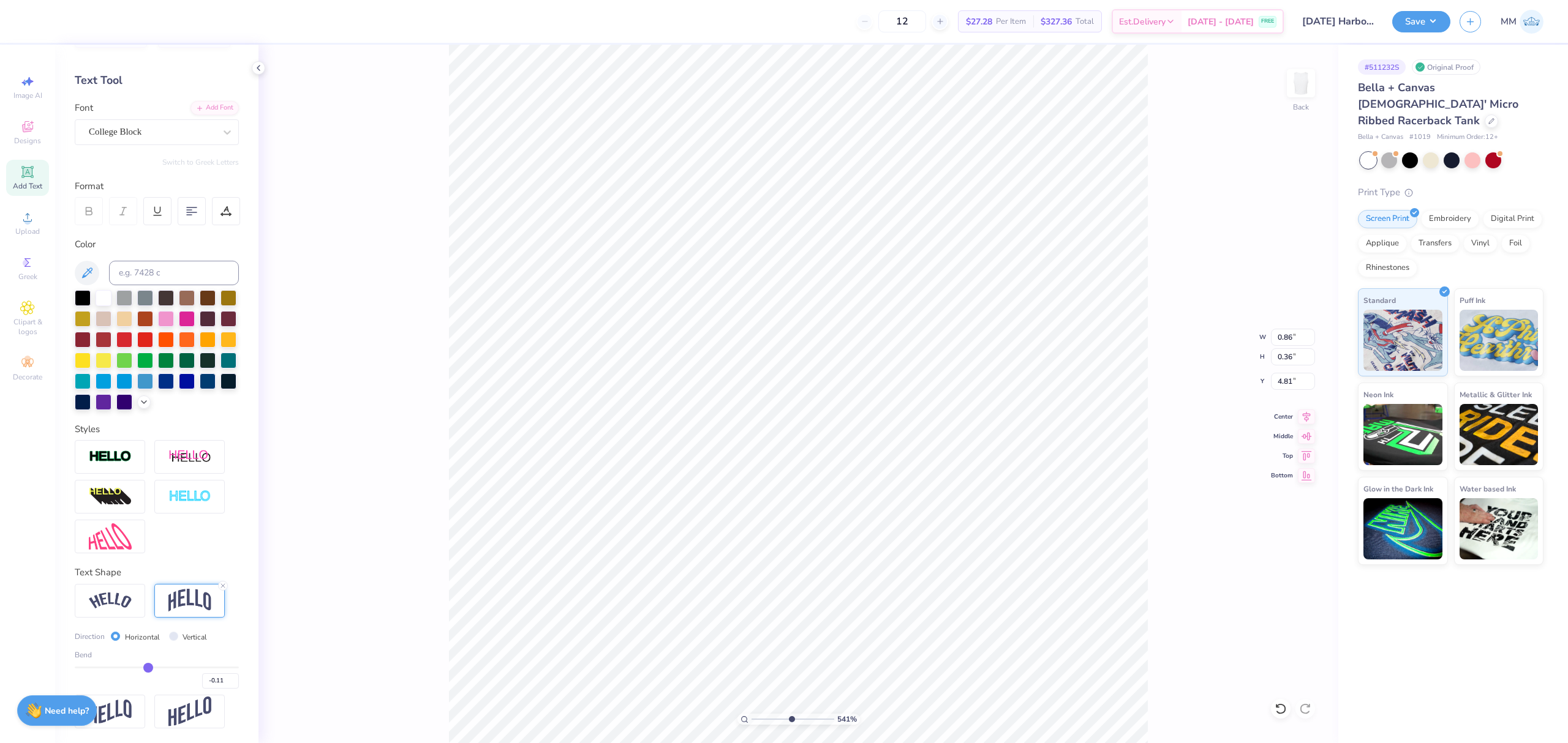
type input "-0.12"
type input "-0.13"
type input "-0.14"
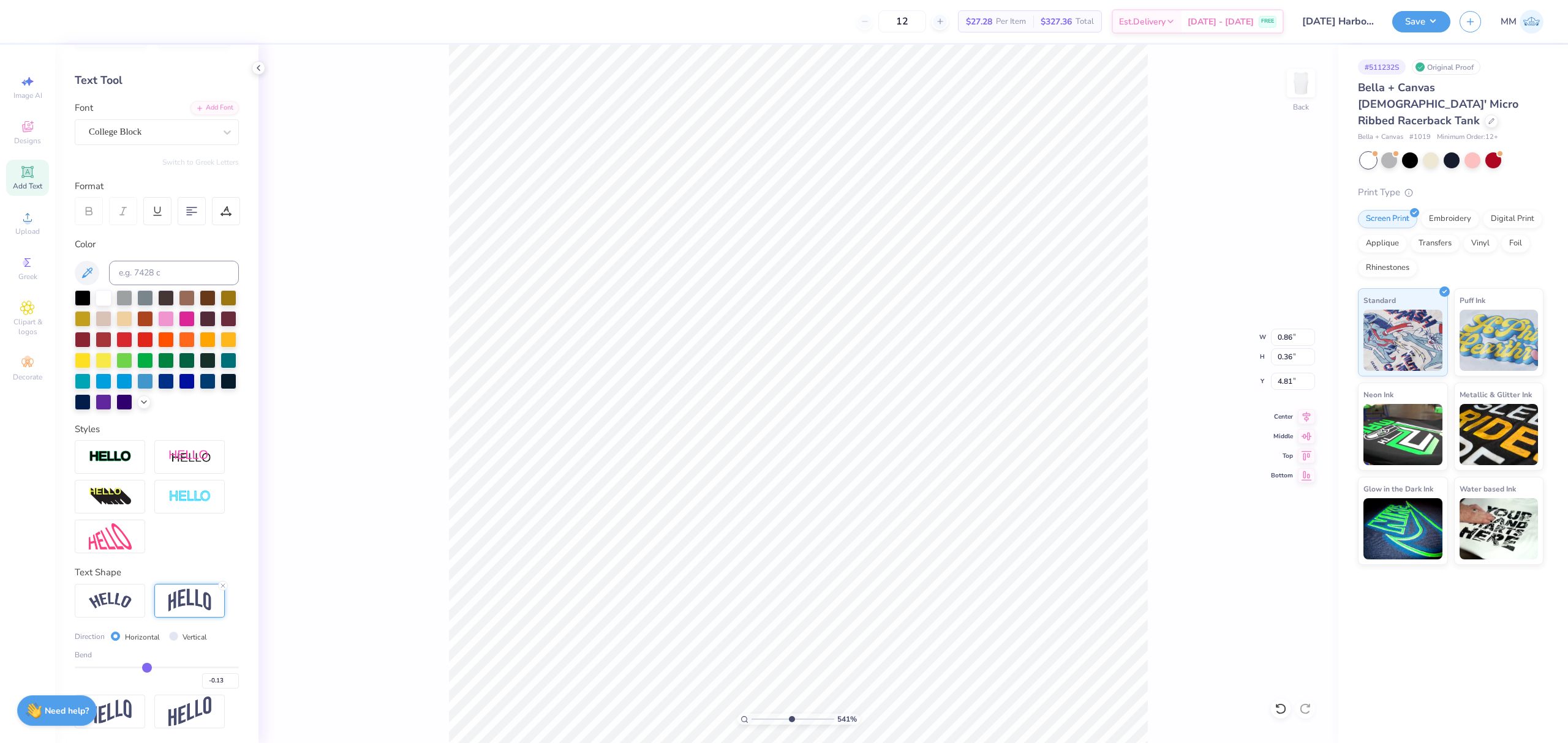
type input "-0.14"
type input "-0.17"
type input "-0.18"
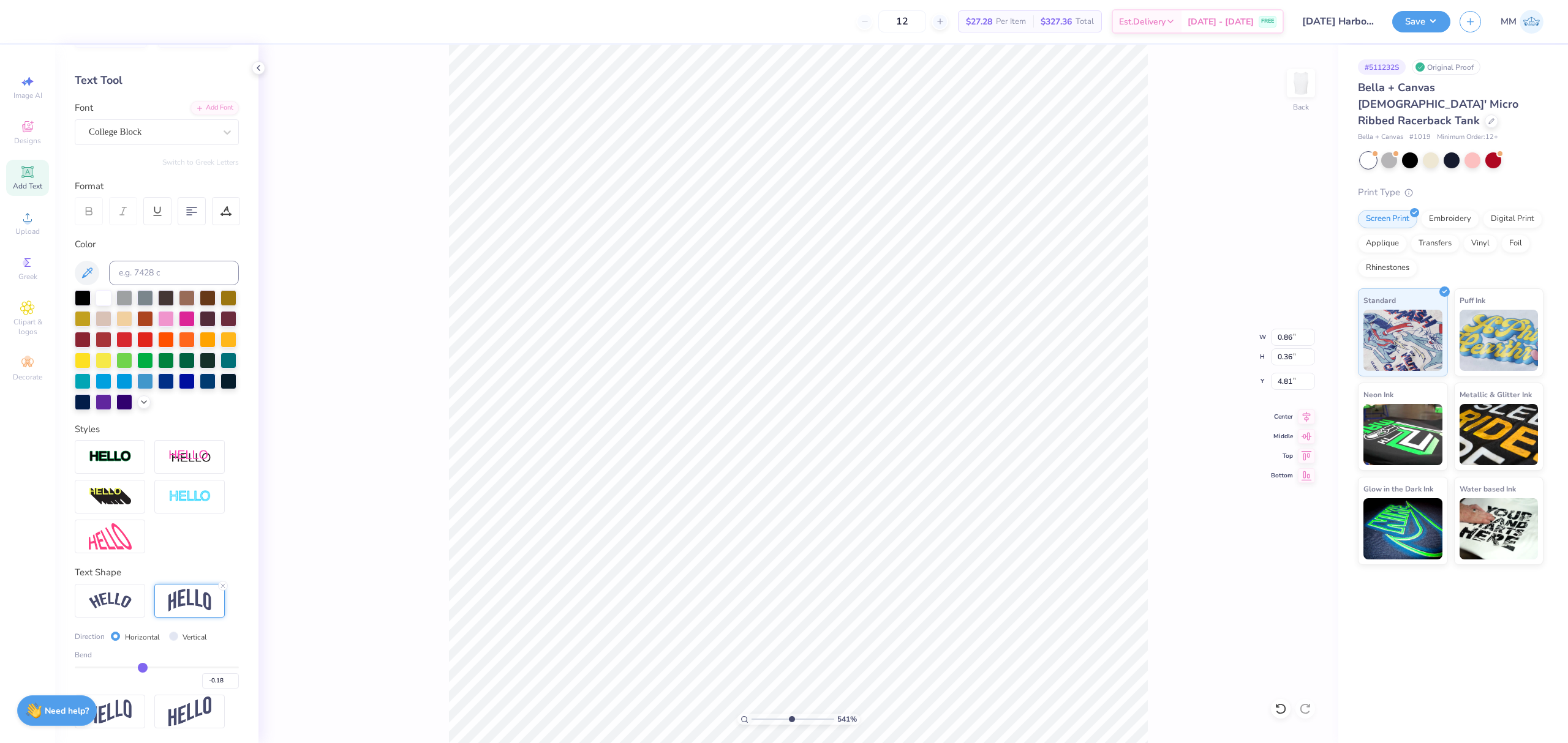
type input "-0.18"
click at [138, 666] on input "range" at bounding box center [157, 667] width 164 height 2
type input "0.38"
type input "4.79"
click at [1301, 415] on icon at bounding box center [1307, 415] width 17 height 15
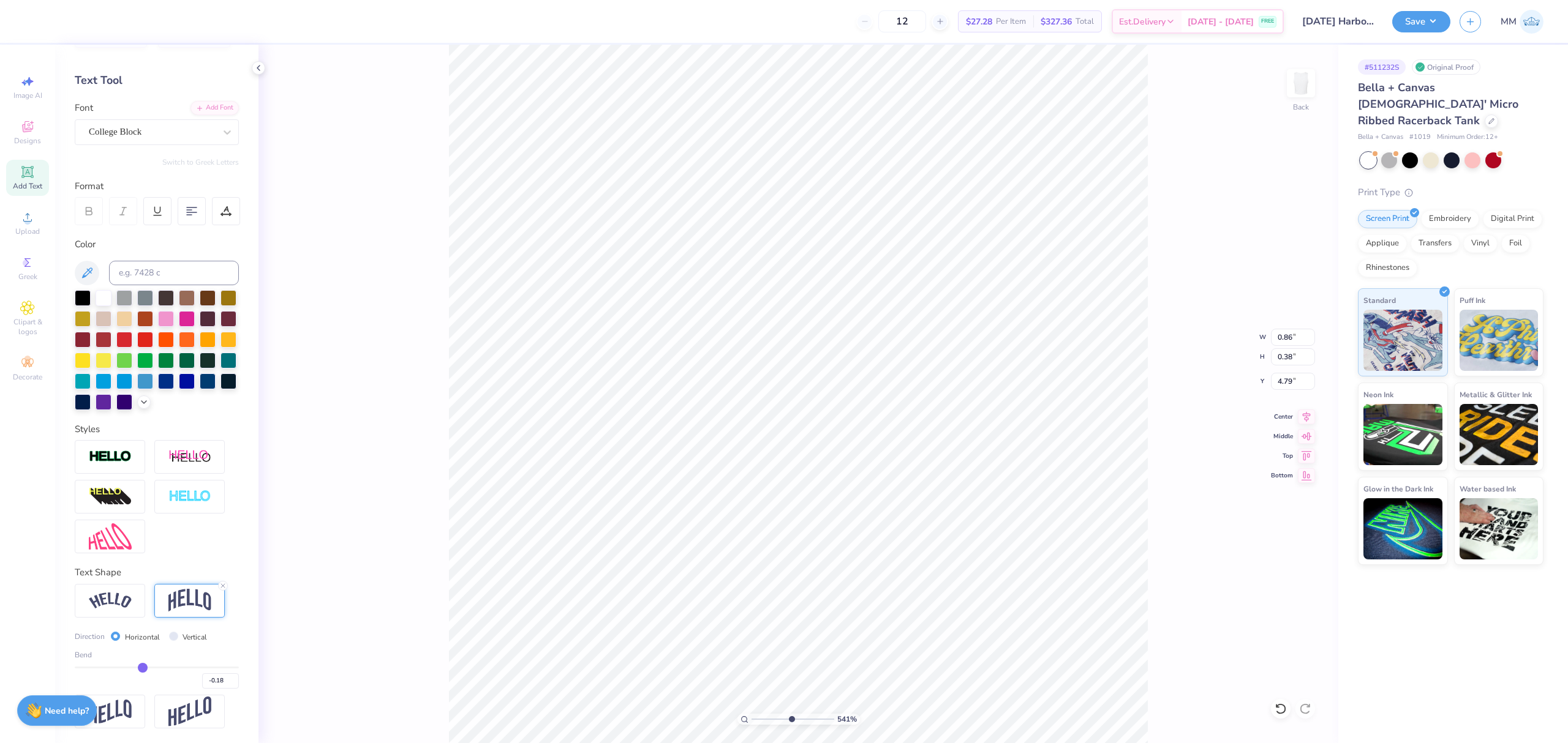
type input "5.00"
type input "5.69"
type input "2.00"
type input "0.86"
type input "0.38"
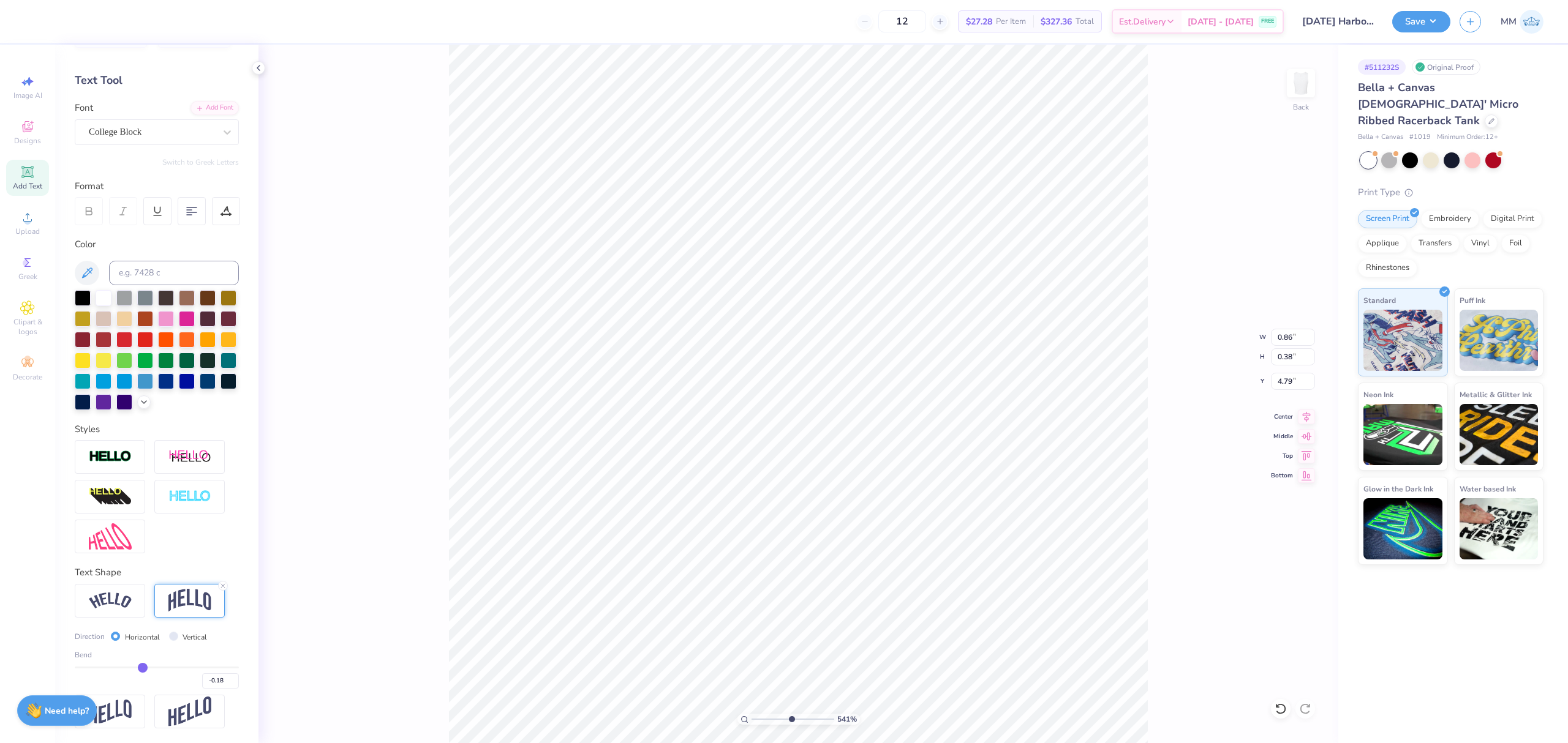
type input "4.78"
click at [228, 197] on div at bounding box center [226, 211] width 28 height 28
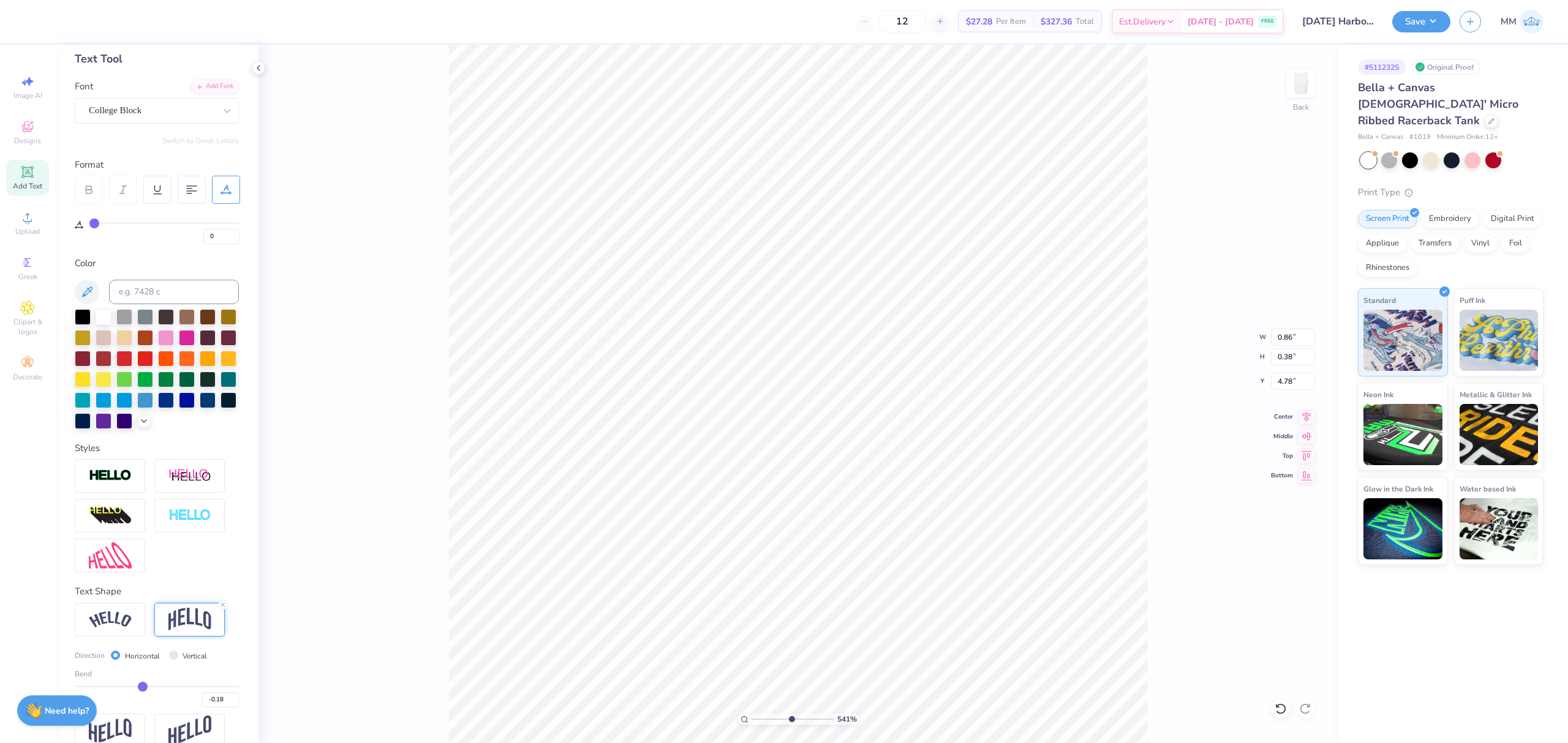
drag, startPoint x: 99, startPoint y: 221, endPoint x: 106, endPoint y: 221, distance: 7.0
click at [106, 221] on div "0" at bounding box center [164, 231] width 150 height 28
type input "1"
type input "3"
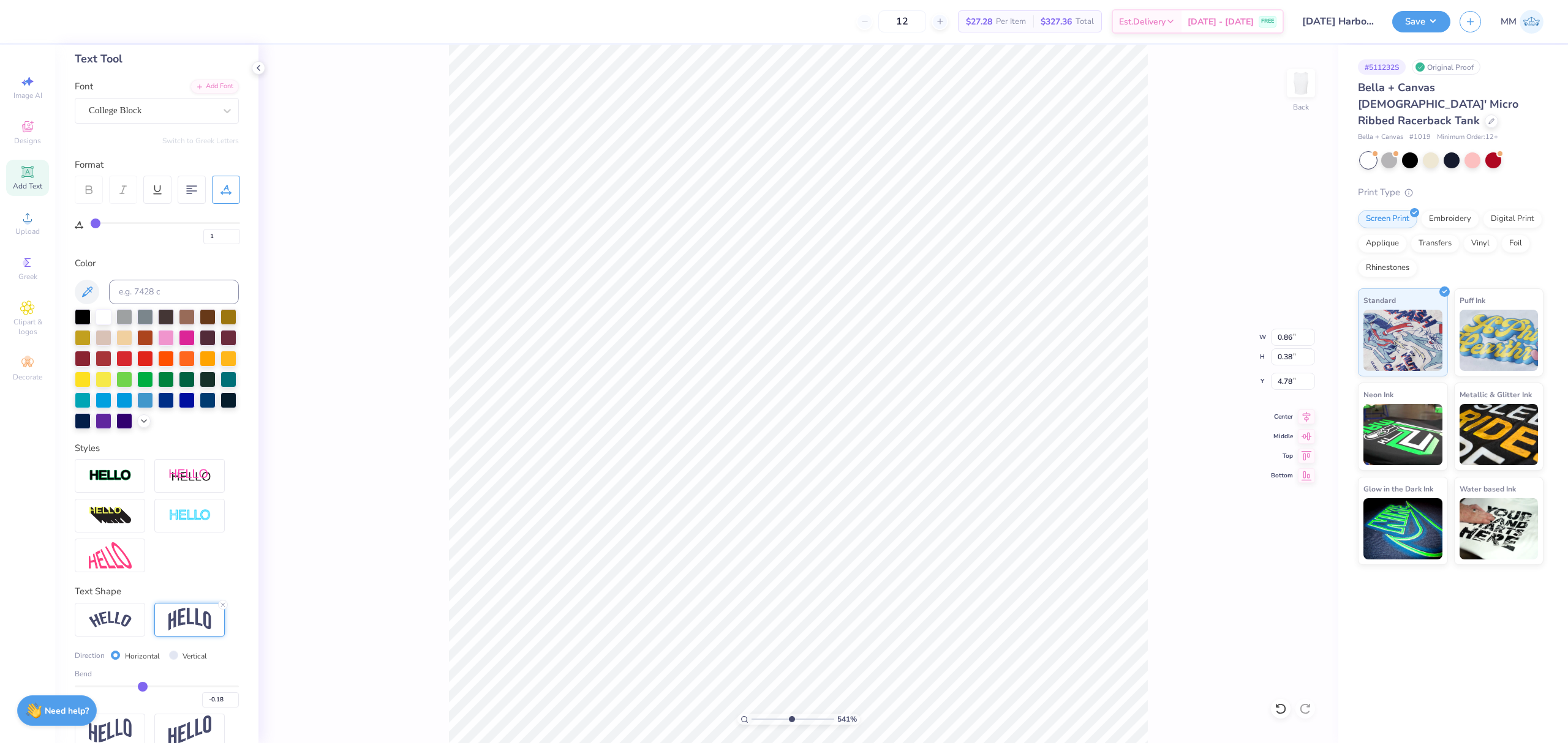
type input "3"
type input "4"
type input "6"
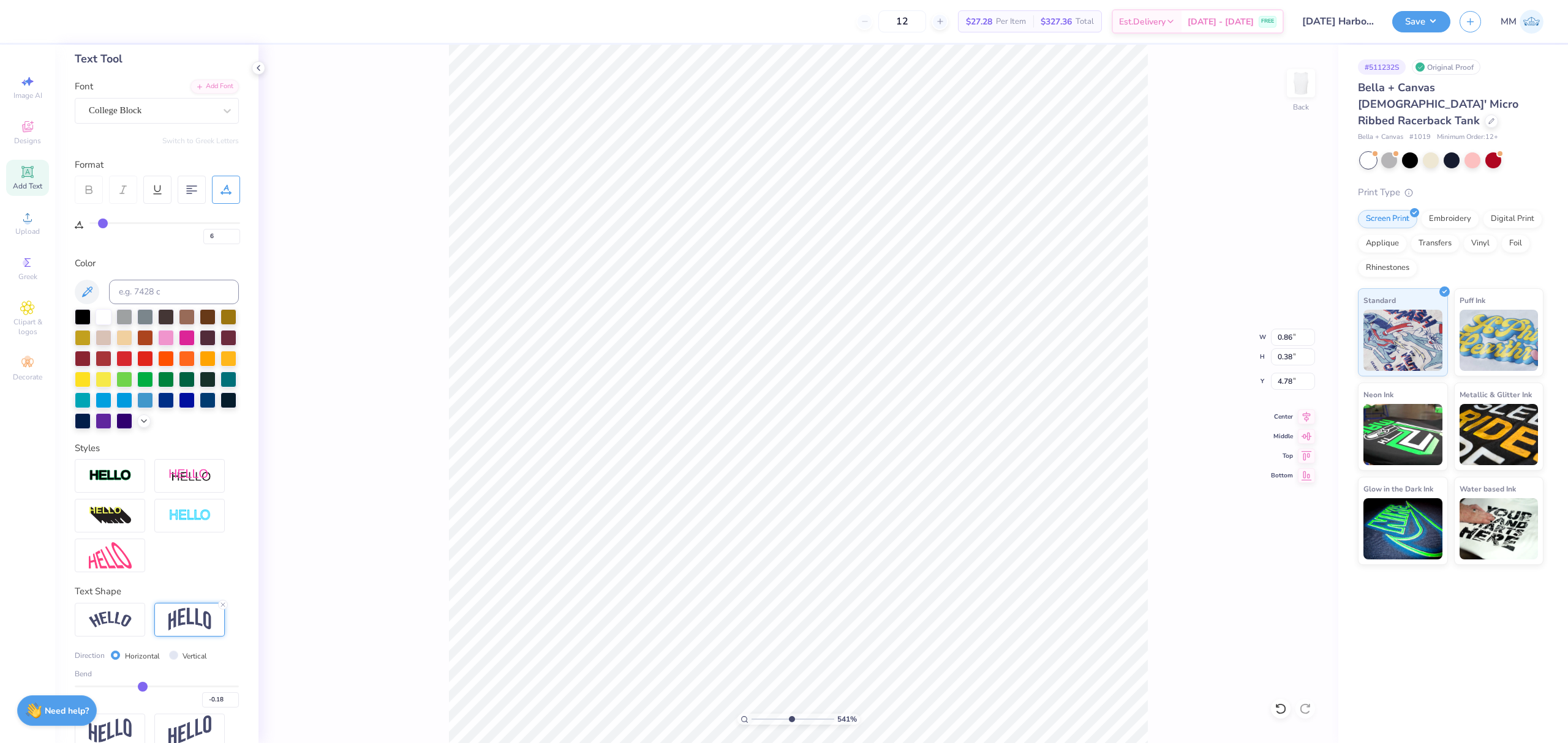
type input "7"
type input "8"
drag, startPoint x: 94, startPoint y: 223, endPoint x: 106, endPoint y: 221, distance: 12.2
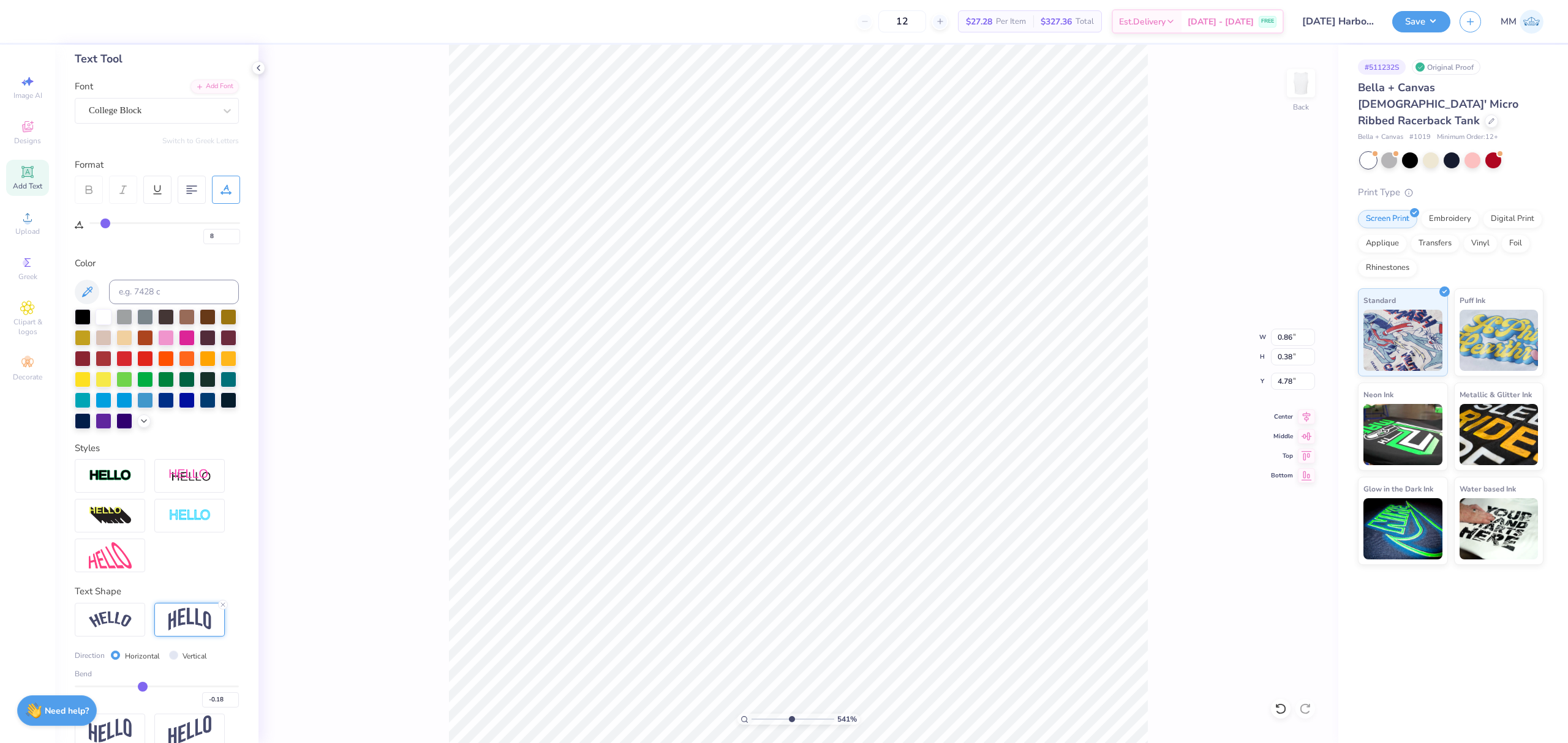
type input "8"
click at [106, 222] on input "range" at bounding box center [164, 223] width 150 height 2
type input "0.92"
type input "0.39"
type input "11"
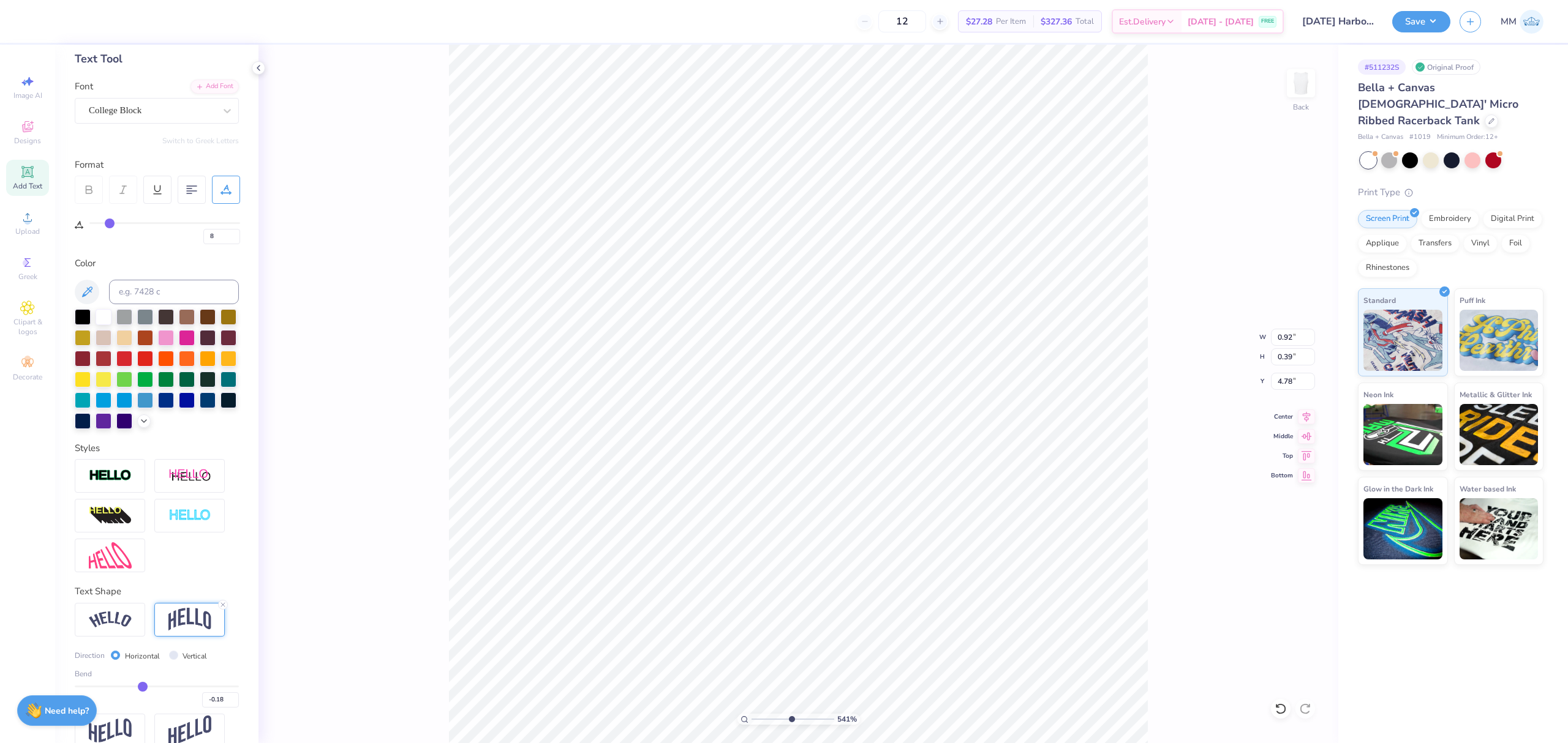
type input "11"
type input "12"
type input "13"
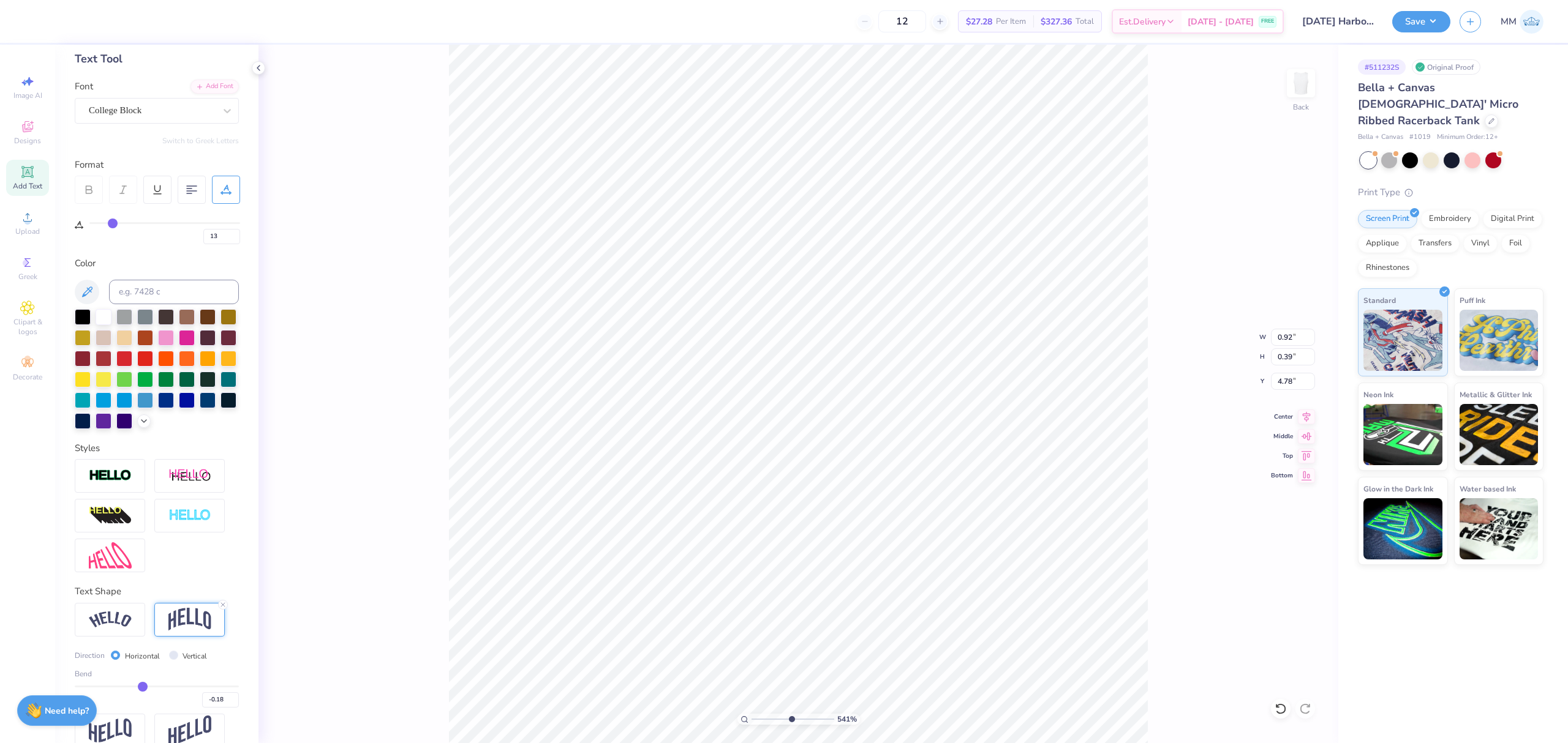
type input "14"
type input "15"
type input "16"
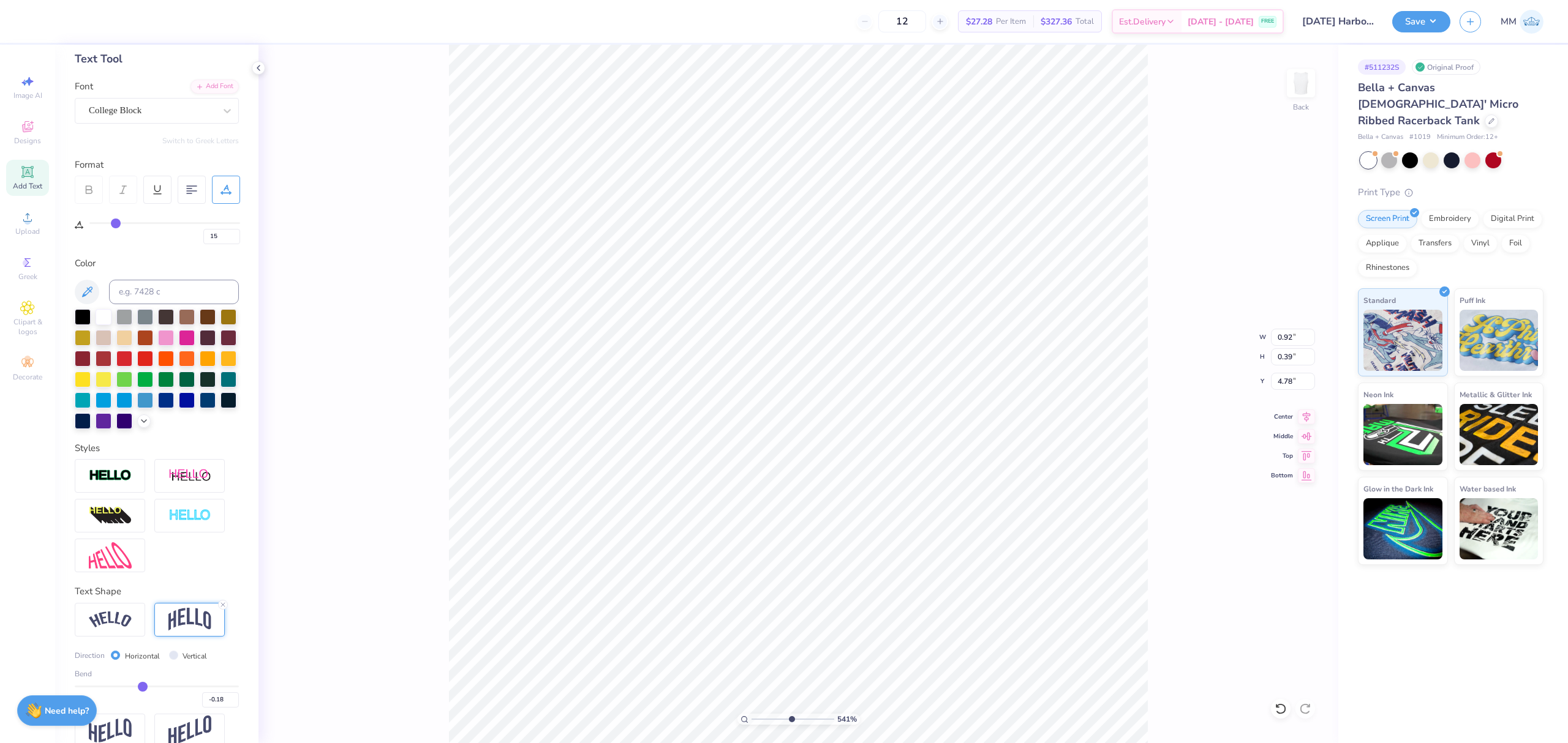
type input "16"
drag, startPoint x: 108, startPoint y: 221, endPoint x: 117, endPoint y: 221, distance: 9.0
type input "16"
click at [117, 222] on input "range" at bounding box center [164, 223] width 150 height 2
type input "5.00"
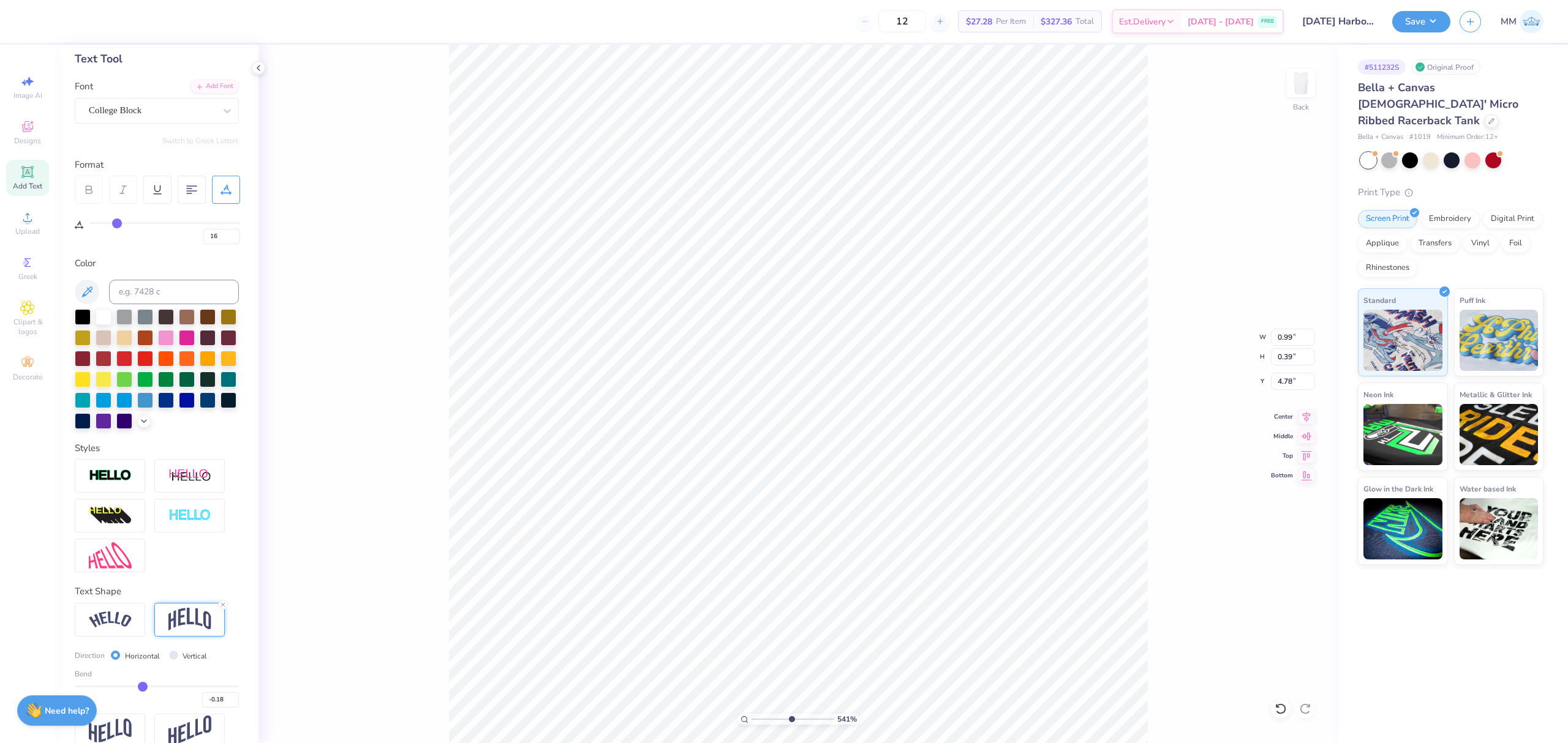
type input "5.69"
type input "2.01"
type input "0.99"
type input "0.39"
type input "4.78"
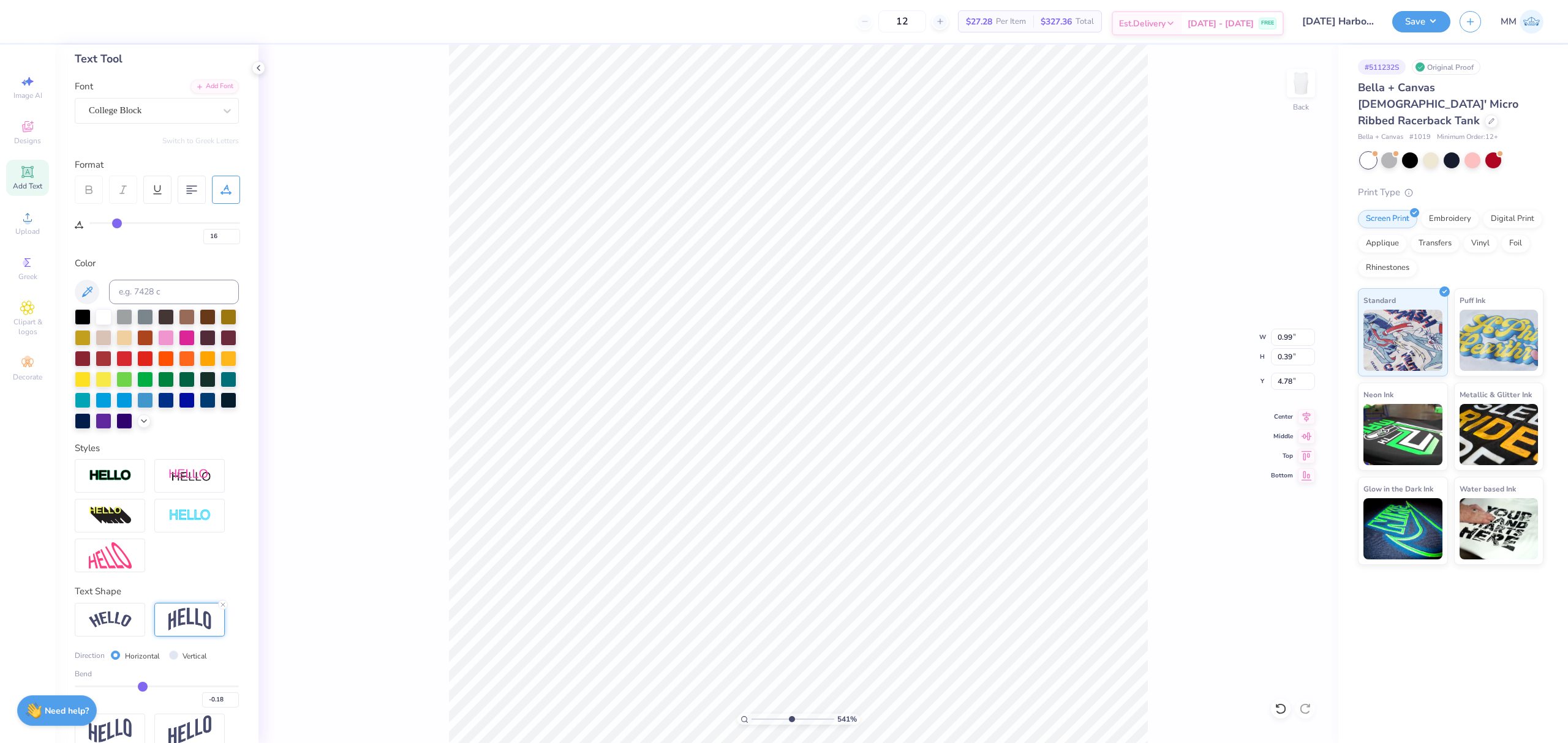
type input "5.00"
type input "5.69"
type input "2.01"
drag, startPoint x: 792, startPoint y: 719, endPoint x: 609, endPoint y: 704, distance: 183.6
type input "1"
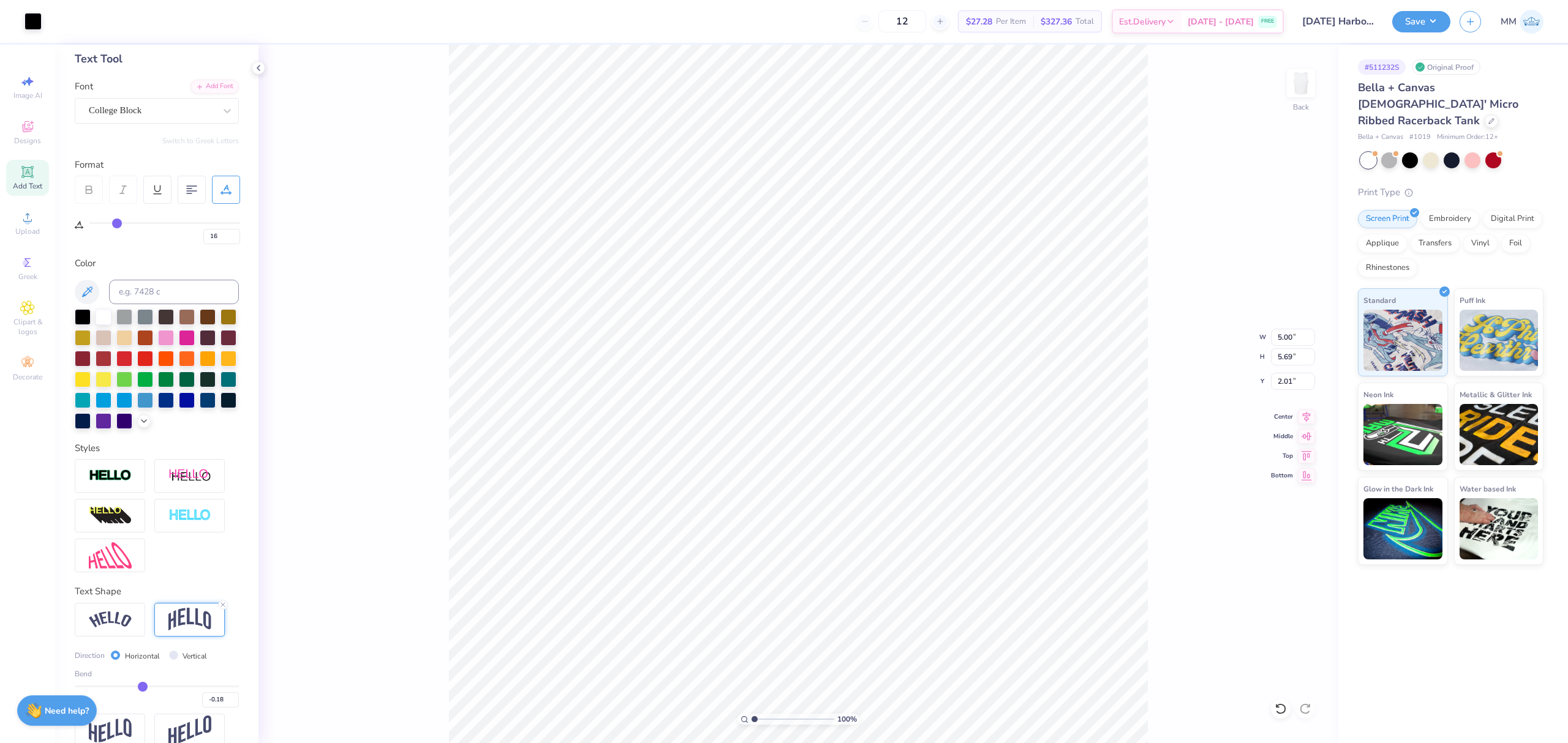
click at [752, 714] on input "range" at bounding box center [793, 720] width 83 height 11
click at [1287, 385] on input "2.01" at bounding box center [1293, 382] width 44 height 17
type input "2.00"
click at [1429, 15] on button "Save" at bounding box center [1421, 20] width 58 height 21
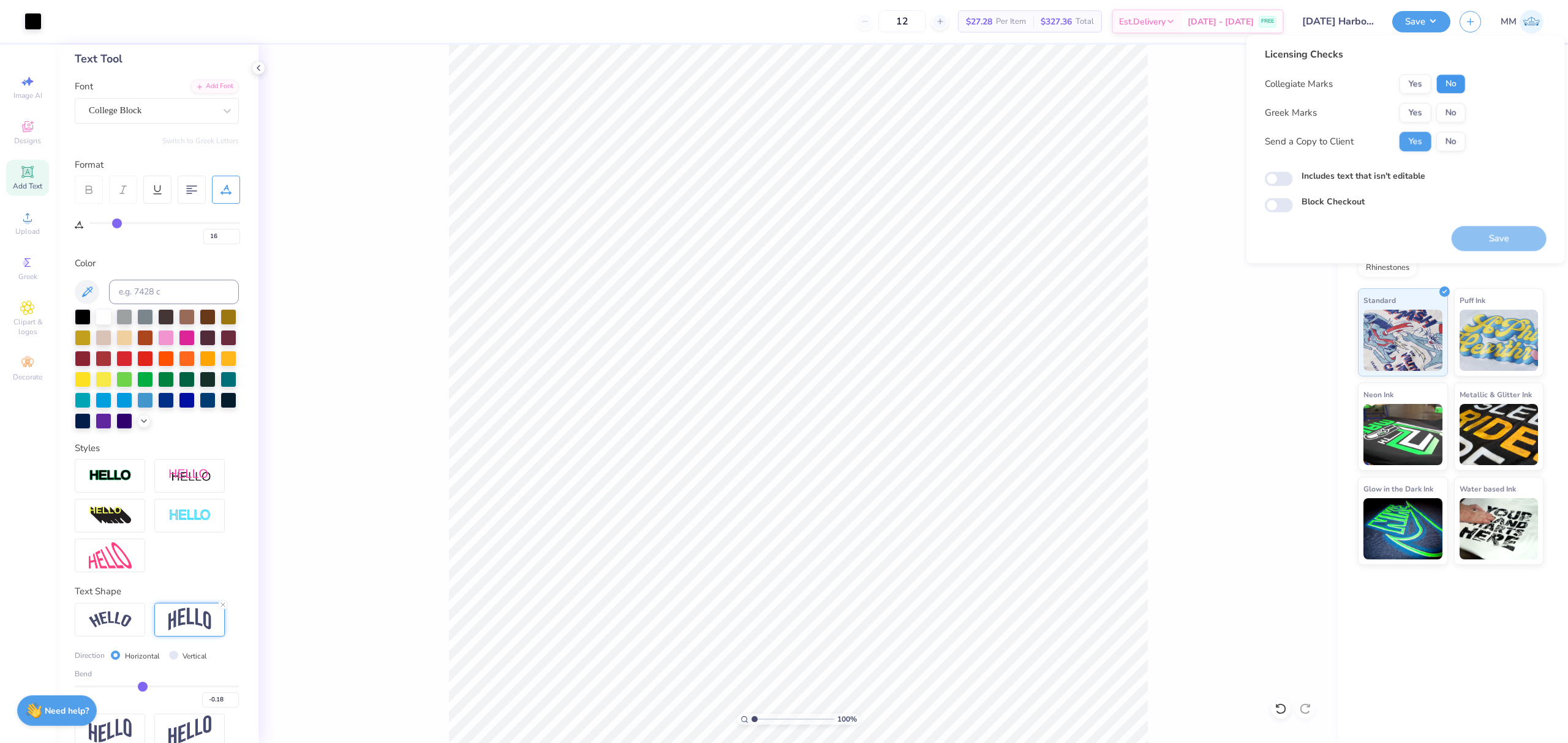
click at [1447, 81] on button "No" at bounding box center [1450, 83] width 29 height 20
click at [1449, 108] on button "No" at bounding box center [1450, 112] width 29 height 20
click at [1349, 173] on label "Includes text that isn't editable" at bounding box center [1363, 176] width 124 height 13
click at [1293, 173] on input "Includes text that isn't editable" at bounding box center [1279, 179] width 28 height 15
checkbox input "true"
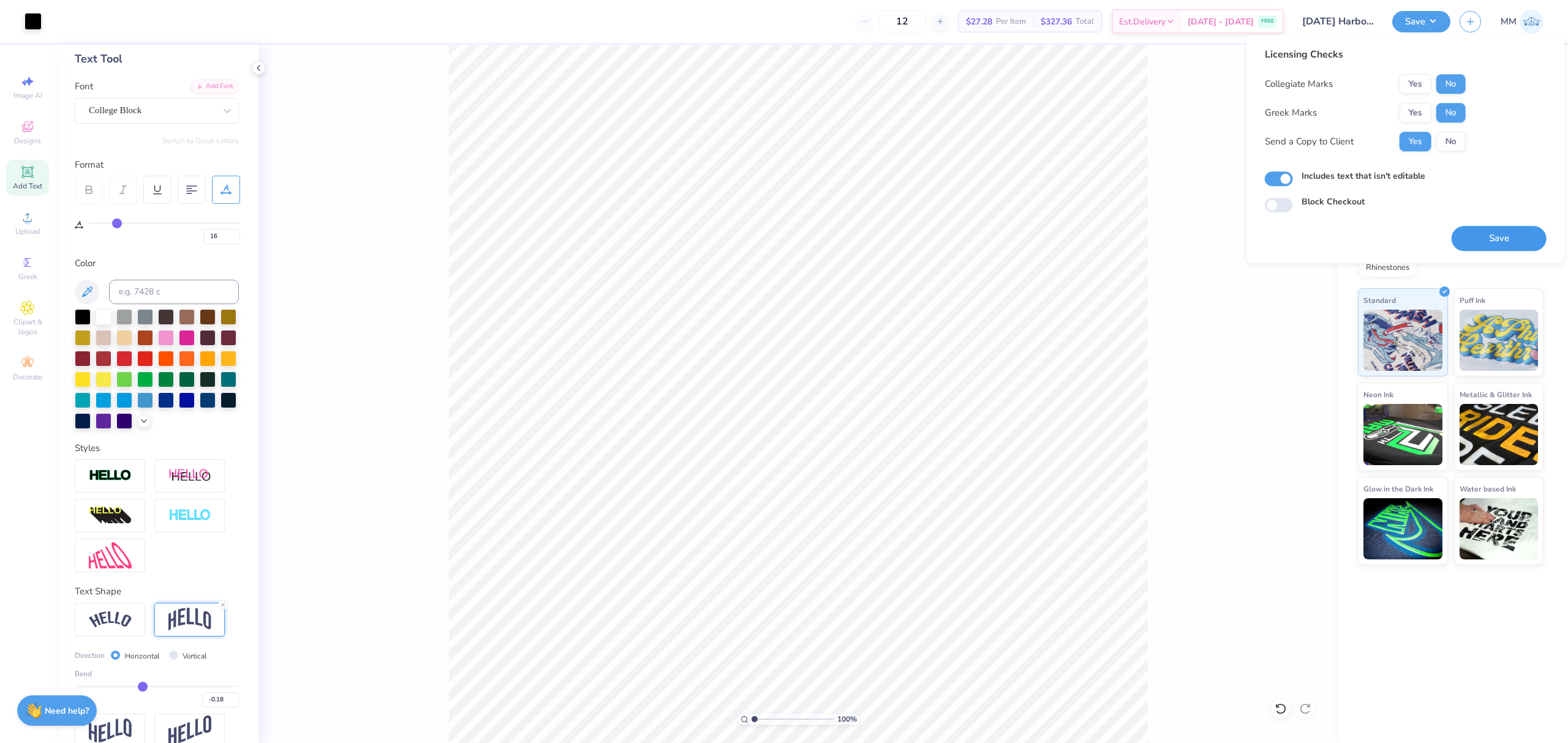
click at [1477, 238] on button "Save" at bounding box center [1500, 238] width 95 height 25
